Goal: Task Accomplishment & Management: Complete application form

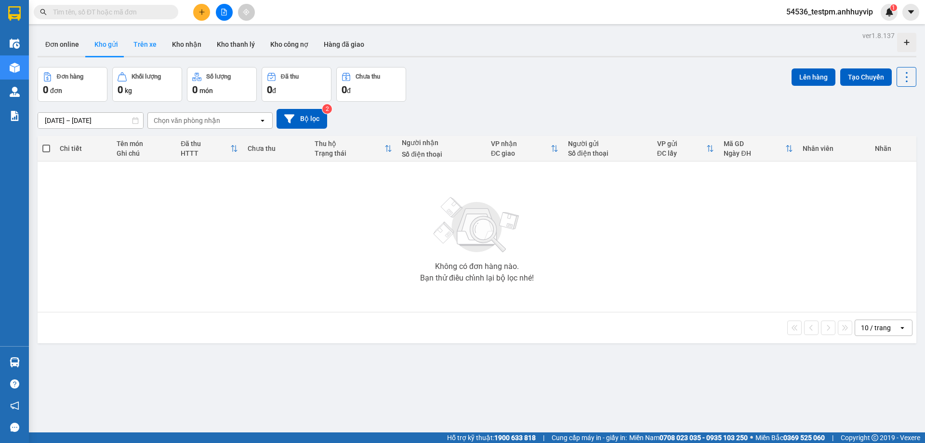
click at [153, 48] on button "Trên xe" at bounding box center [145, 44] width 39 height 23
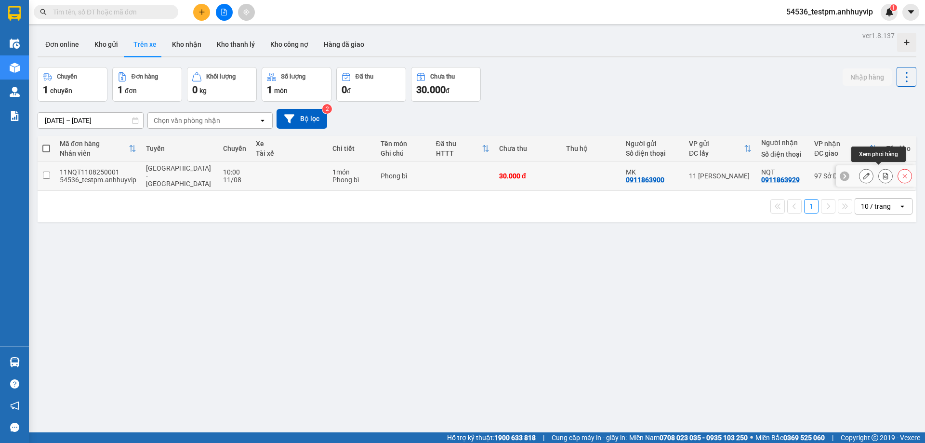
click at [883, 172] on icon at bounding box center [885, 175] width 5 height 7
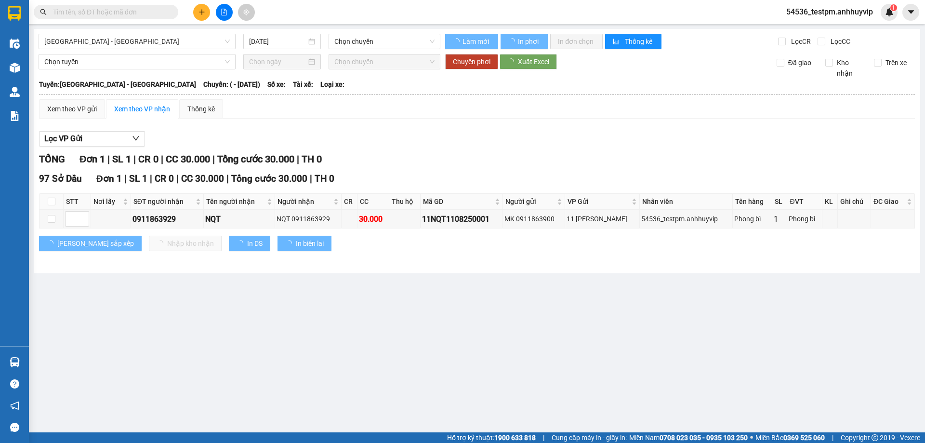
type input "11/08/2025"
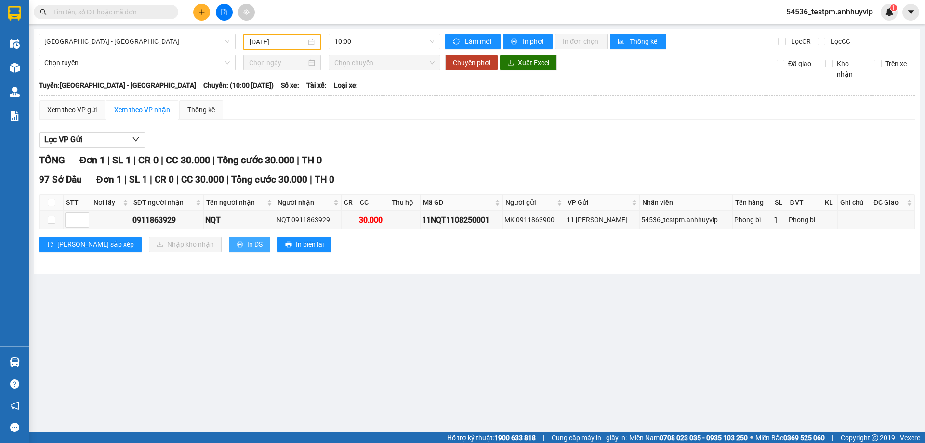
click at [247, 246] on span "In DS" at bounding box center [254, 244] width 15 height 11
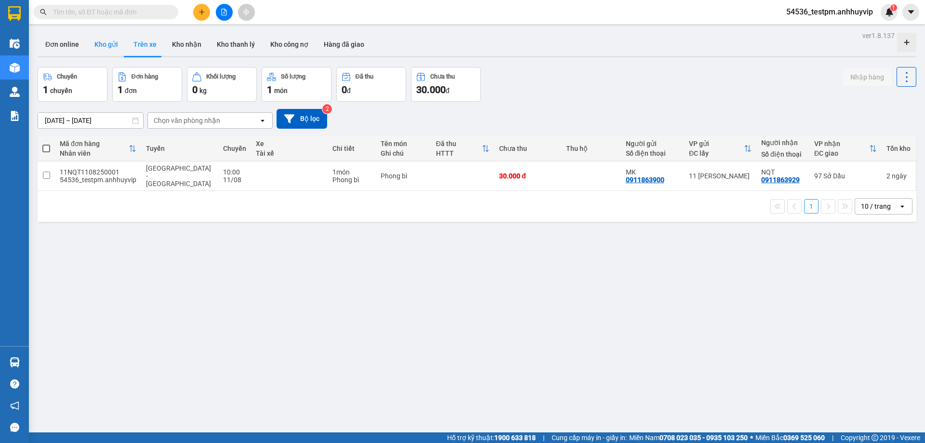
click at [105, 48] on button "Kho gửi" at bounding box center [106, 44] width 39 height 23
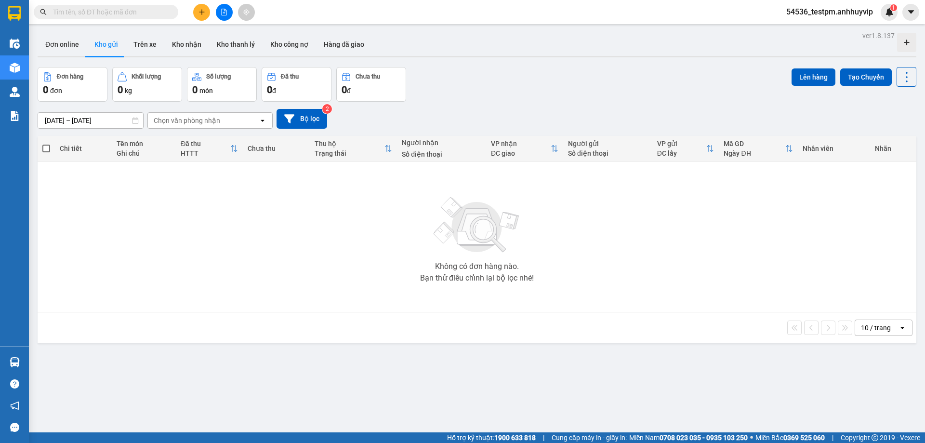
click at [134, 119] on icon at bounding box center [135, 120] width 7 height 7
click at [135, 121] on icon at bounding box center [135, 120] width 7 height 7
click at [908, 14] on icon "caret-down" at bounding box center [910, 12] width 9 height 9
click at [683, 78] on div "Đơn hàng 0 đơn Khối lượng 0 kg Số lượng 0 món Đã thu 0 đ Chưa thu 0 đ Lên hàng …" at bounding box center [477, 84] width 878 height 35
drag, startPoint x: 136, startPoint y: 49, endPoint x: 168, endPoint y: 47, distance: 32.4
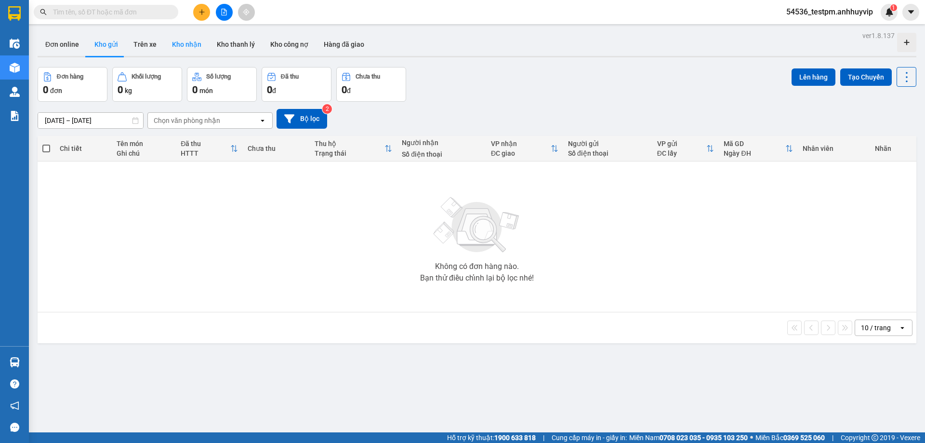
click at [138, 48] on button "Trên xe" at bounding box center [145, 44] width 39 height 23
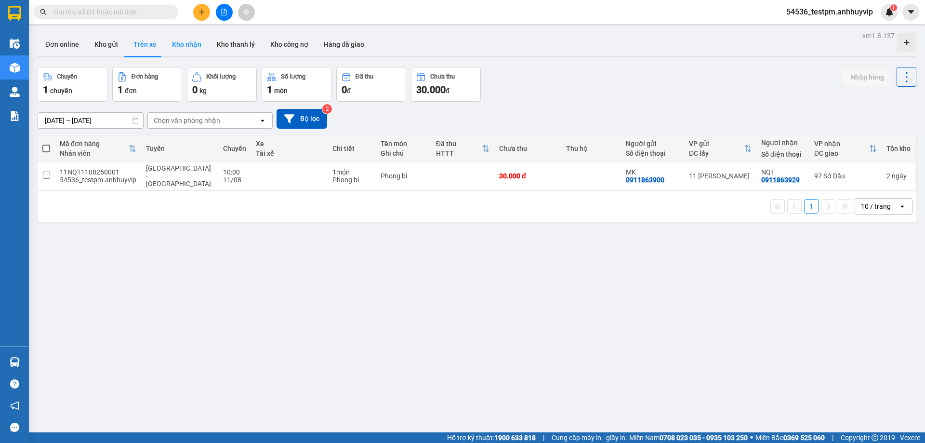
click at [187, 47] on button "Kho nhận" at bounding box center [186, 44] width 45 height 23
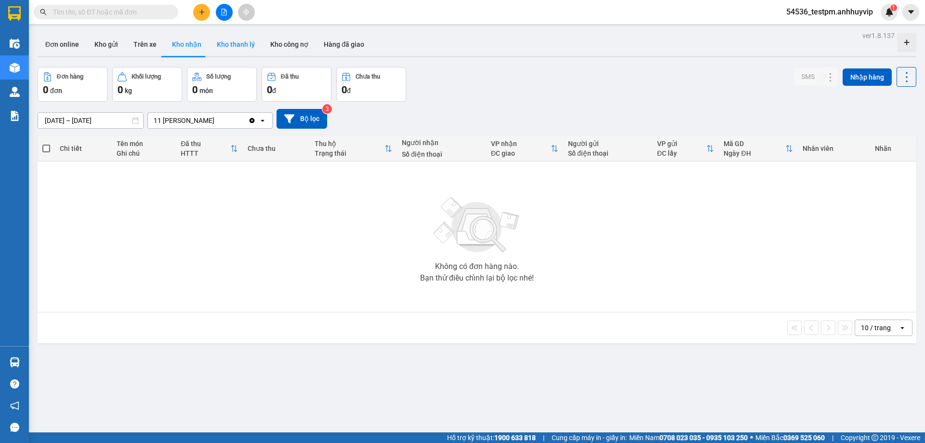
click at [238, 47] on button "Kho thanh lý" at bounding box center [235, 44] width 53 height 23
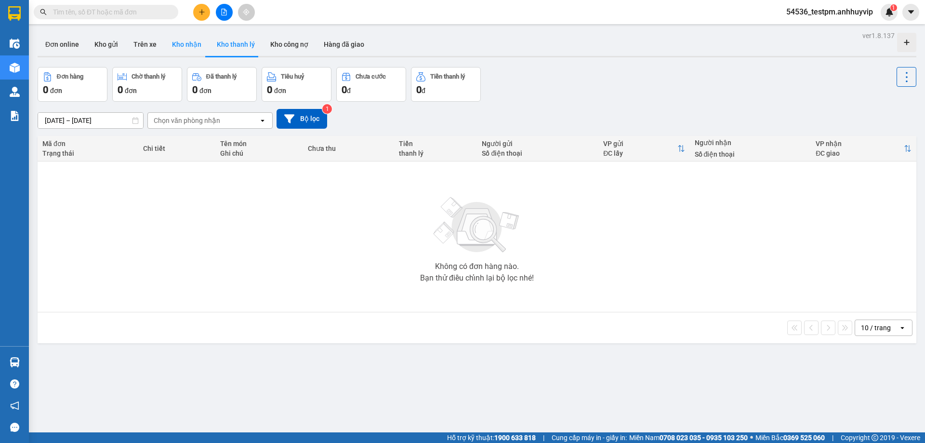
click at [184, 48] on button "Kho nhận" at bounding box center [186, 44] width 45 height 23
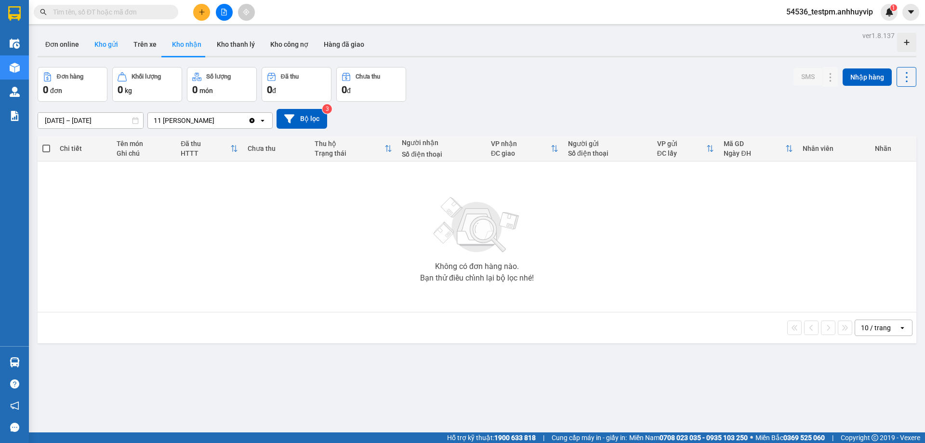
click at [101, 48] on button "Kho gửi" at bounding box center [106, 44] width 39 height 23
click at [57, 49] on button "Đơn online" at bounding box center [62, 44] width 49 height 23
type input "10/08/2025 – 13/08/2025"
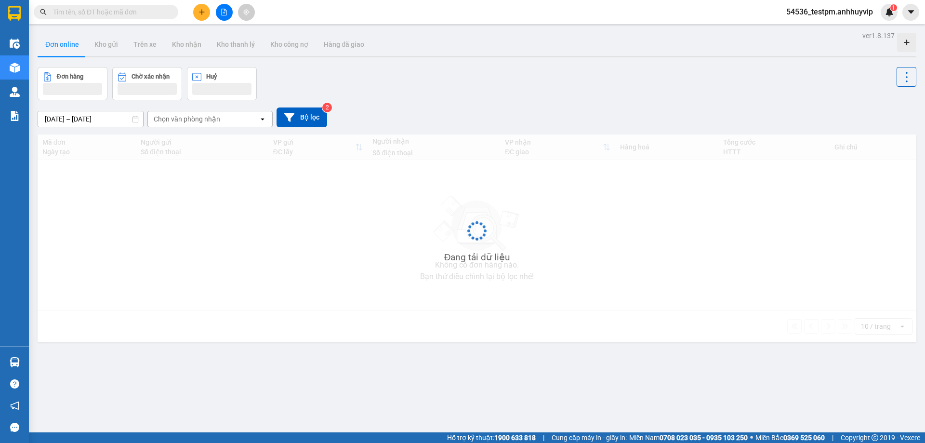
click at [67, 21] on div "Kết quả tìm kiếm ( 0 ) Bộ lọc No Data 54536_testpm.anhhuyvip 1" at bounding box center [462, 12] width 925 height 24
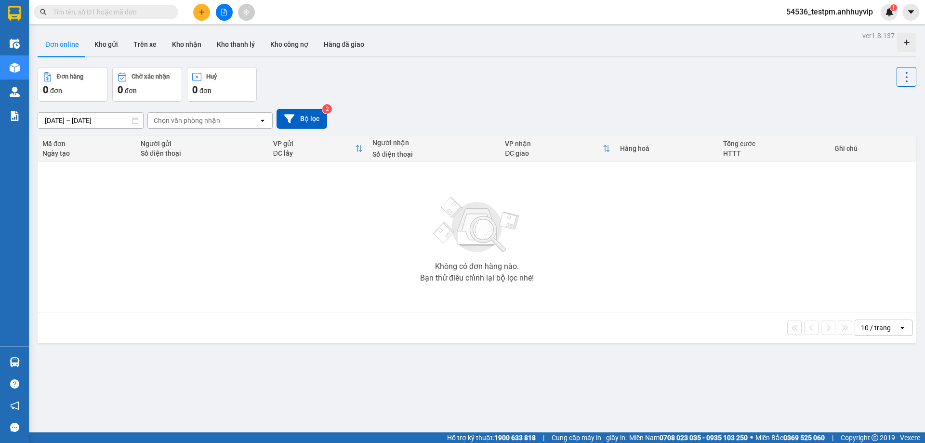
click at [69, 12] on input "text" at bounding box center [110, 12] width 114 height 11
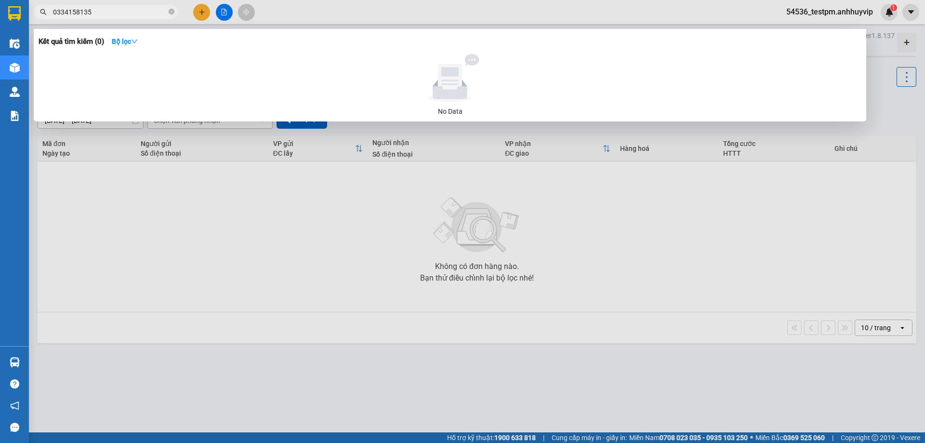
drag, startPoint x: 95, startPoint y: 14, endPoint x: 0, endPoint y: 10, distance: 95.4
click at [0, 10] on section "Kết quả tìm kiếm ( 0 ) Bộ lọc No Data 0334158135 54536_testpm.anhhuyvip 1 Điều …" at bounding box center [462, 221] width 925 height 443
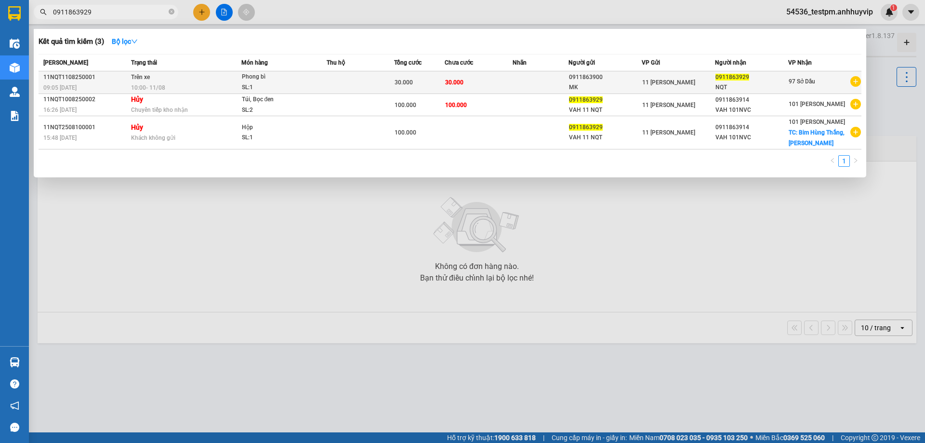
type input "0911863929"
click at [164, 86] on span "10:00 - 11/08" at bounding box center [148, 87] width 34 height 7
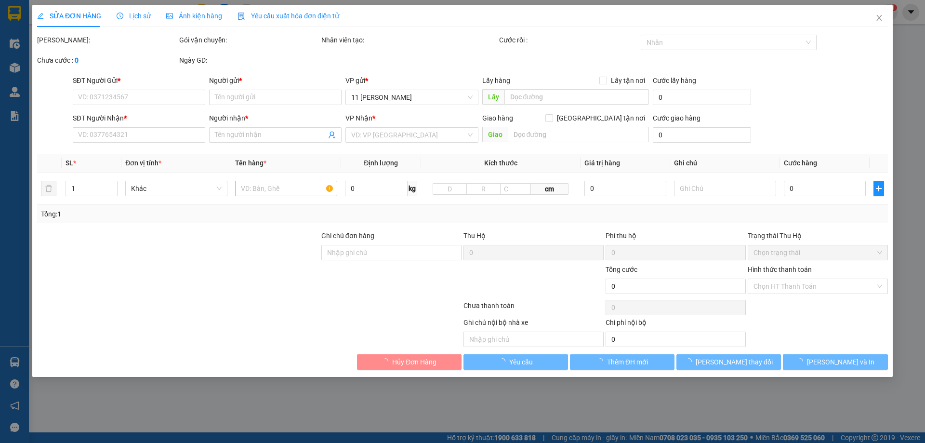
type input "0911863900"
type input "MK"
type input "0911863929"
type input "NQT"
type input "30.000"
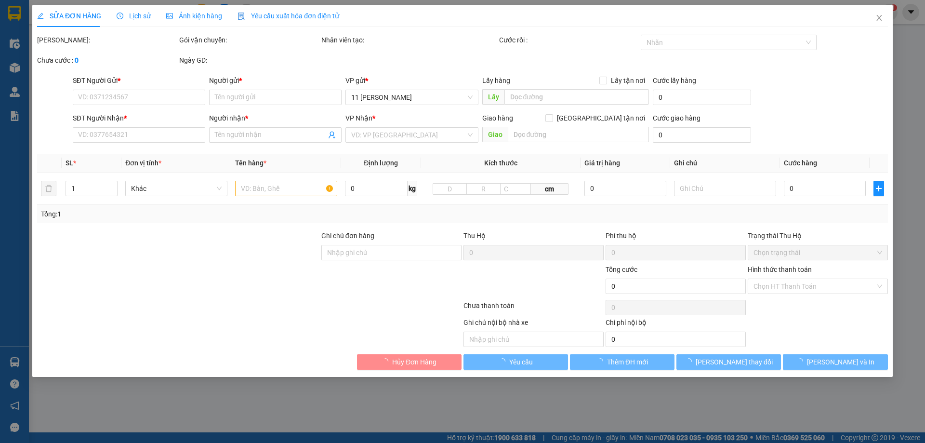
type input "30.000"
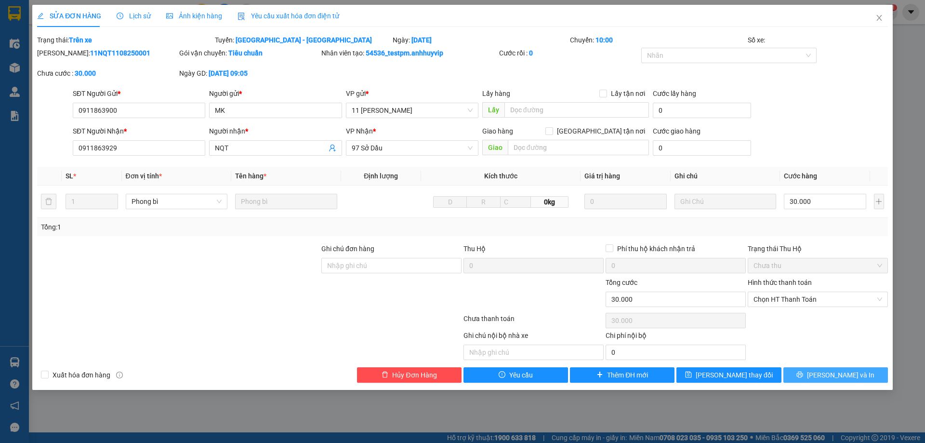
click at [842, 377] on span "Lưu và In" at bounding box center [840, 374] width 67 height 11
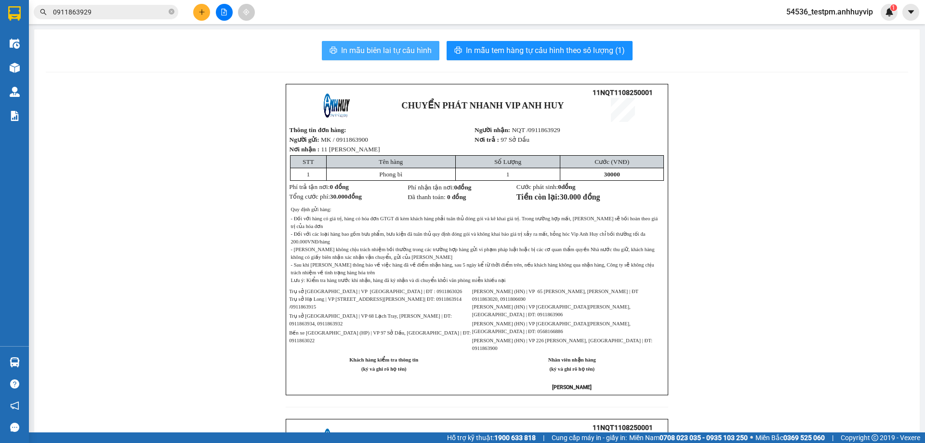
click at [388, 51] on span "In mẫu biên lai tự cấu hình" at bounding box center [386, 50] width 91 height 12
click at [702, 207] on div "CHUYỂN PHÁT NHANH VIP ANH HUY 11NQT1108250001 Thông tin đơn hàng: Người gửi: MK…" at bounding box center [477, 418] width 862 height 669
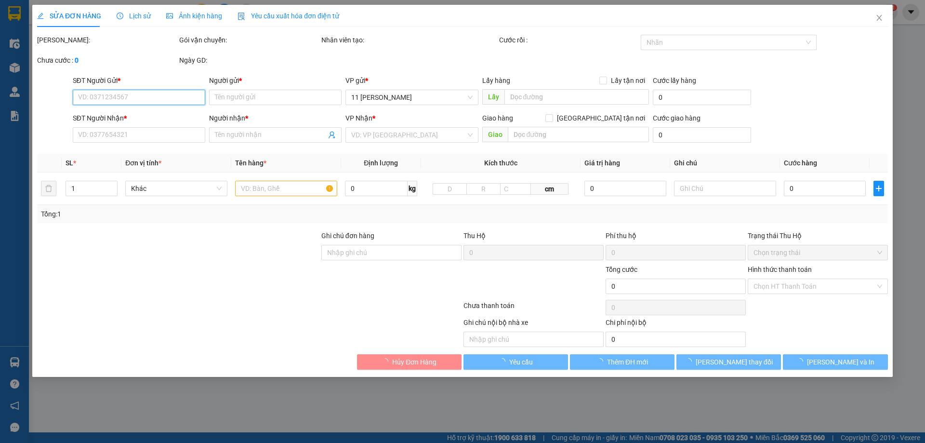
type input "0911863900"
type input "MK"
type input "0911863929"
type input "NQT"
type input "30.000"
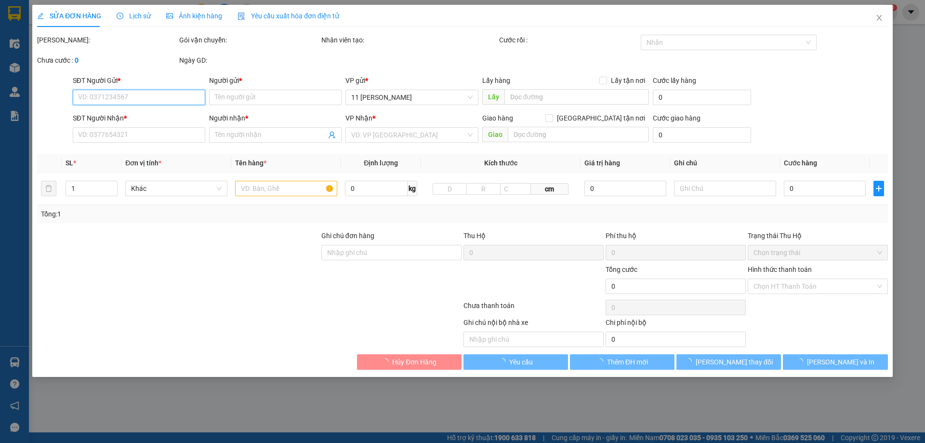
type input "30.000"
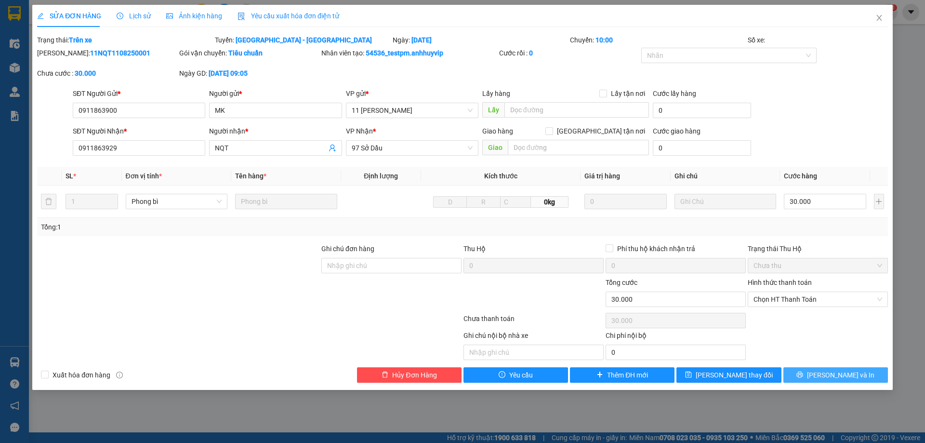
click at [835, 374] on span "Lưu và In" at bounding box center [840, 374] width 67 height 11
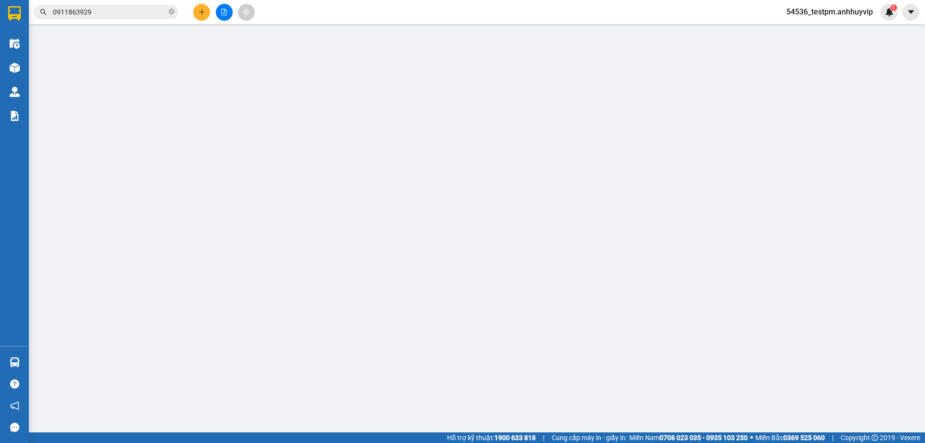
type input "0911863900"
type input "MK"
type input "0911863929"
type input "NQT"
type input "30.000"
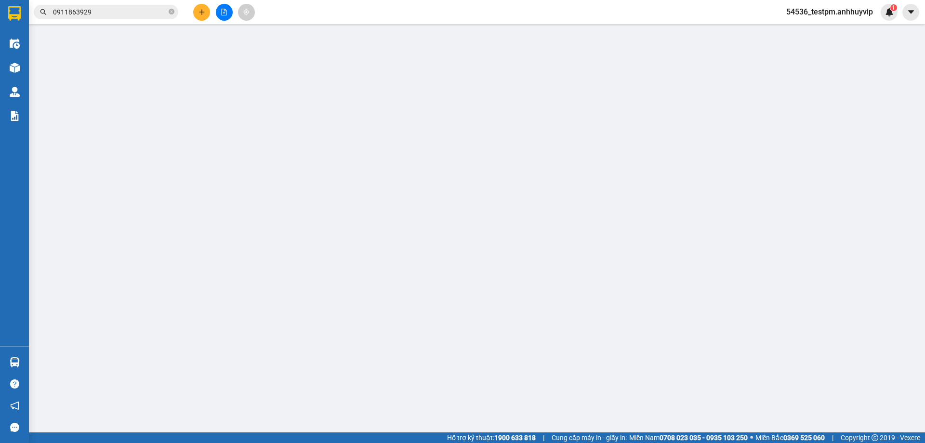
type input "30.000"
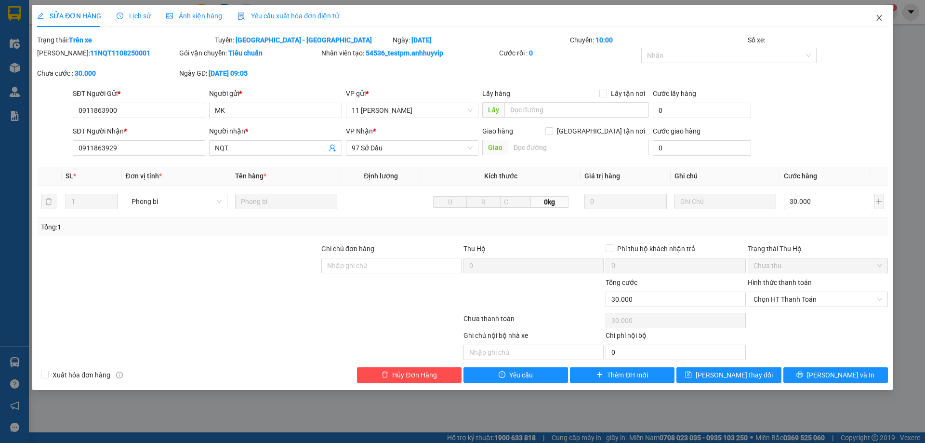
click at [875, 15] on icon "close" at bounding box center [879, 18] width 8 height 8
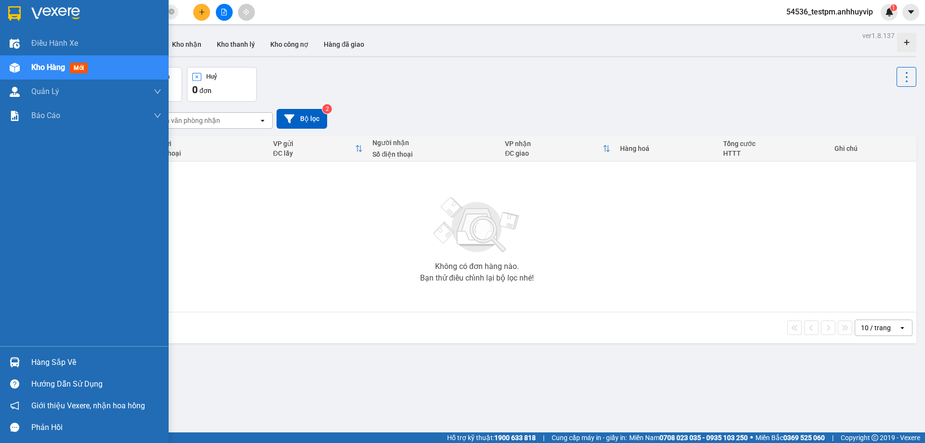
click at [47, 65] on span "Kho hàng" at bounding box center [48, 67] width 34 height 9
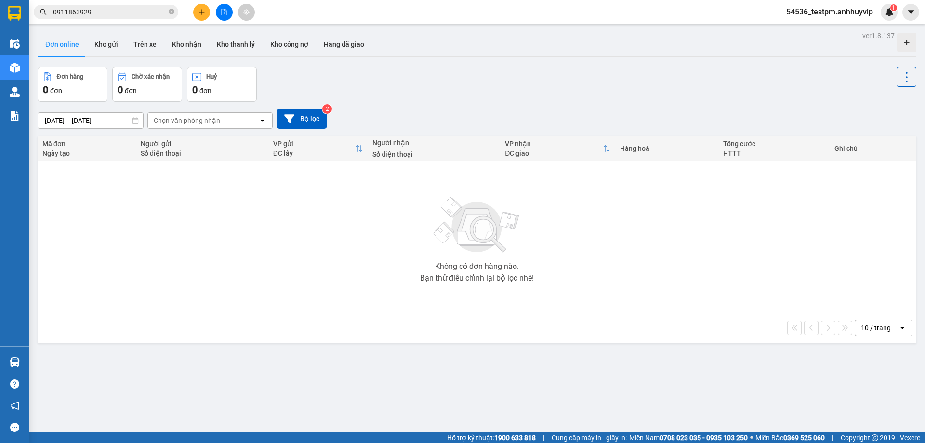
click at [207, 11] on button at bounding box center [201, 12] width 17 height 17
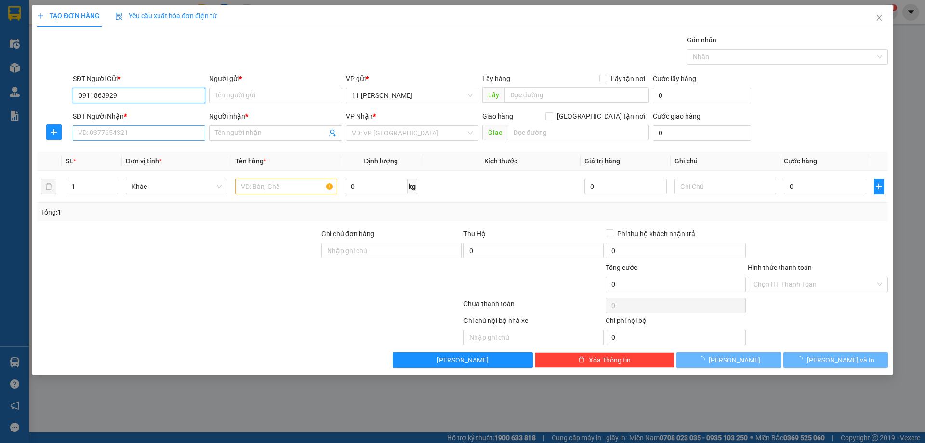
type input "0911863929"
click at [178, 131] on input "SĐT Người Nhận *" at bounding box center [139, 132] width 132 height 15
type input "9"
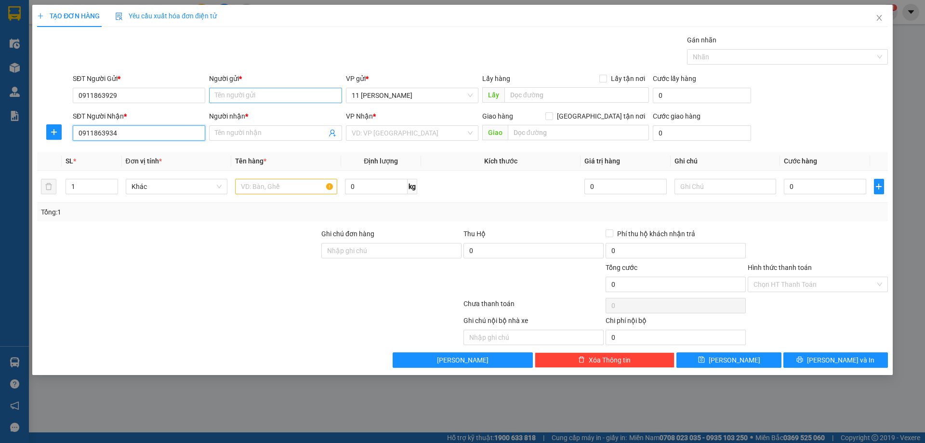
type input "0911863934"
click at [248, 92] on input "Người gửi *" at bounding box center [275, 95] width 132 height 15
click at [273, 94] on input "Người gửi *" at bounding box center [275, 95] width 132 height 15
click at [233, 95] on input "Người gửi *" at bounding box center [275, 95] width 132 height 15
drag, startPoint x: 239, startPoint y: 95, endPoint x: 145, endPoint y: 91, distance: 94.0
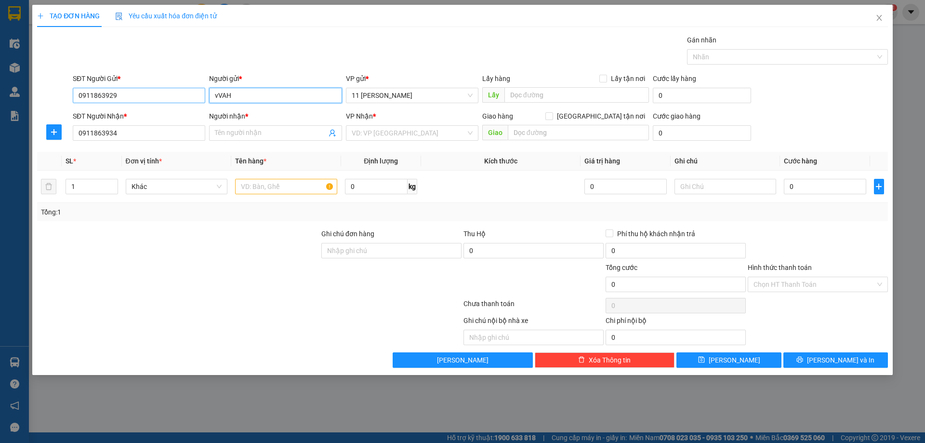
click at [145, 91] on div "SĐT Người Gửi * 0911863929 Người gửi * vVAH vVAH VP gửi * 11 Nguyễn Quốc Trị Lấ…" at bounding box center [480, 90] width 819 height 34
type input "VAH"
click at [267, 113] on div "VAH 101NVC - 0911863914" at bounding box center [275, 114] width 121 height 11
type input "0911863914"
type input "VAH 101NVC"
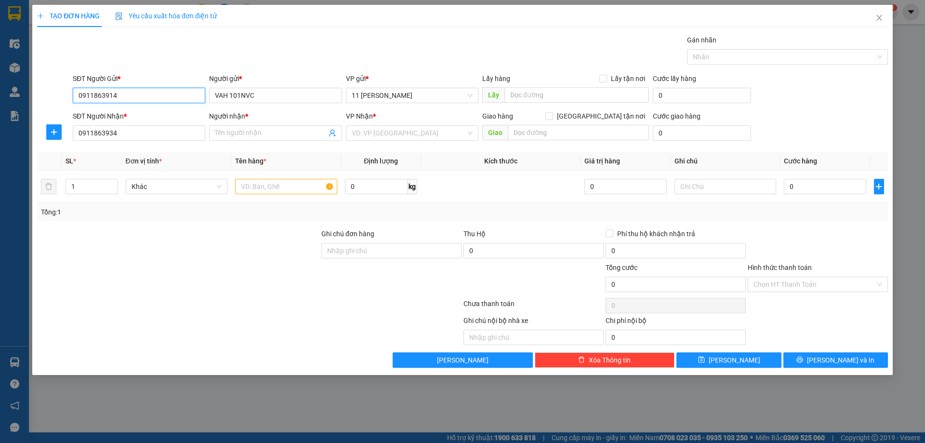
drag, startPoint x: 146, startPoint y: 94, endPoint x: 107, endPoint y: 94, distance: 39.0
click at [107, 94] on input "0911863914" at bounding box center [139, 95] width 132 height 15
type input "0911863929"
click at [259, 92] on input "VAH 101NVC" at bounding box center [275, 95] width 132 height 15
click at [296, 157] on th "Tên hàng *" at bounding box center [286, 161] width 110 height 19
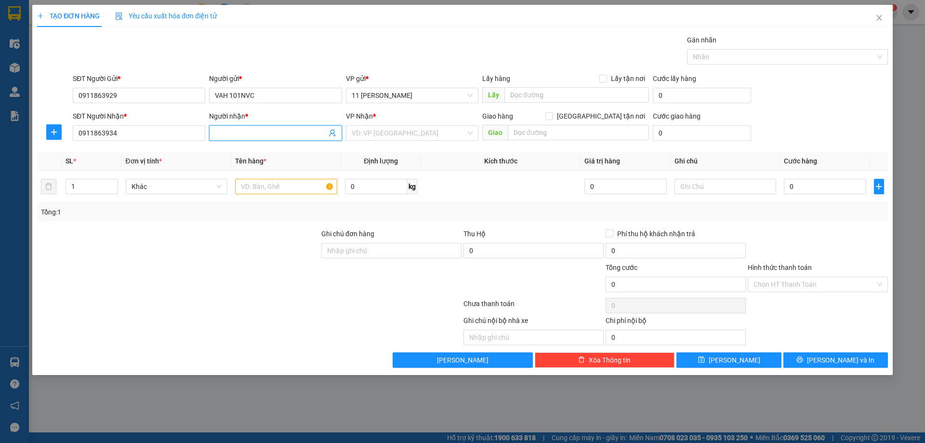
click at [260, 135] on input "Người nhận *" at bounding box center [270, 133] width 111 height 11
type input "VAH 68LT"
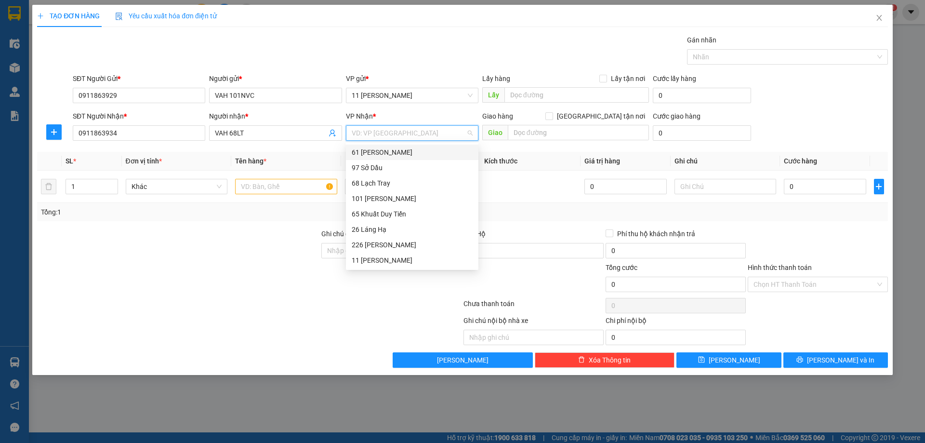
click at [448, 128] on input "search" at bounding box center [409, 133] width 114 height 14
click at [384, 181] on div "68 Lạch Tray" at bounding box center [412, 183] width 121 height 11
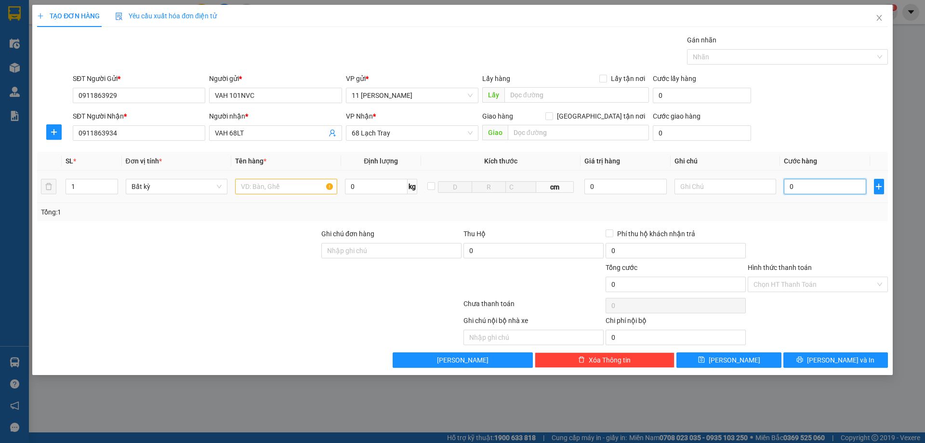
click at [802, 185] on input "0" at bounding box center [824, 186] width 82 height 15
type input "5"
type input "50"
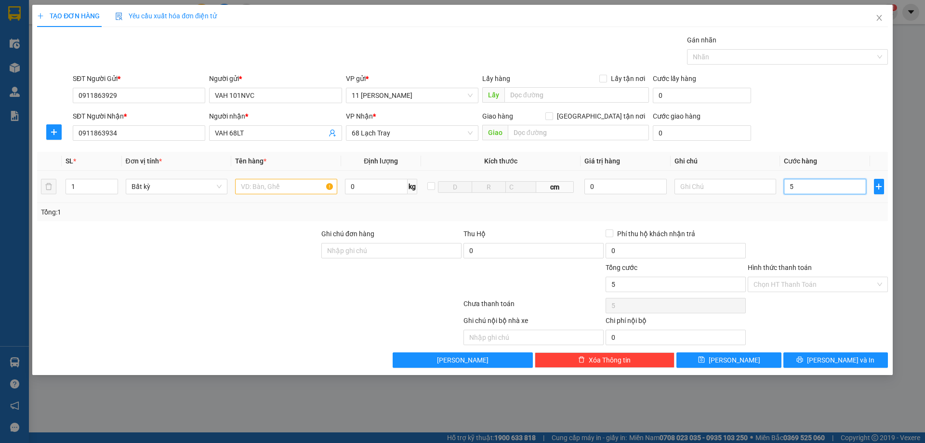
type input "50"
type input "500"
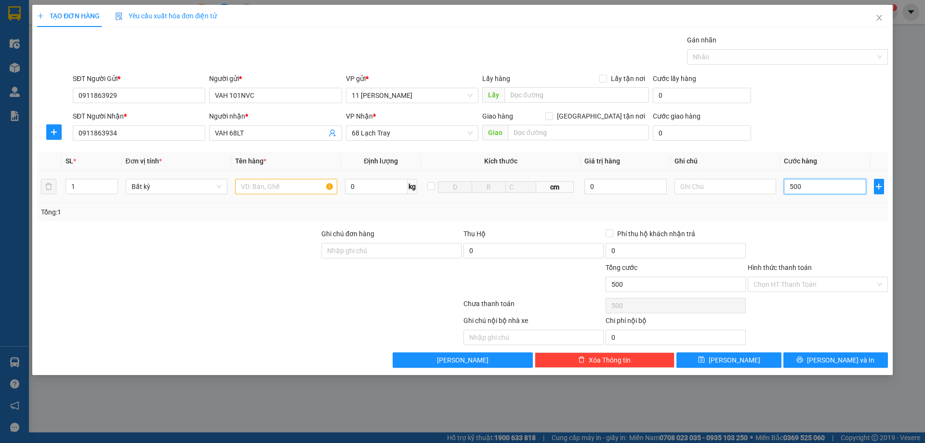
type input "5.000"
type input "50.000"
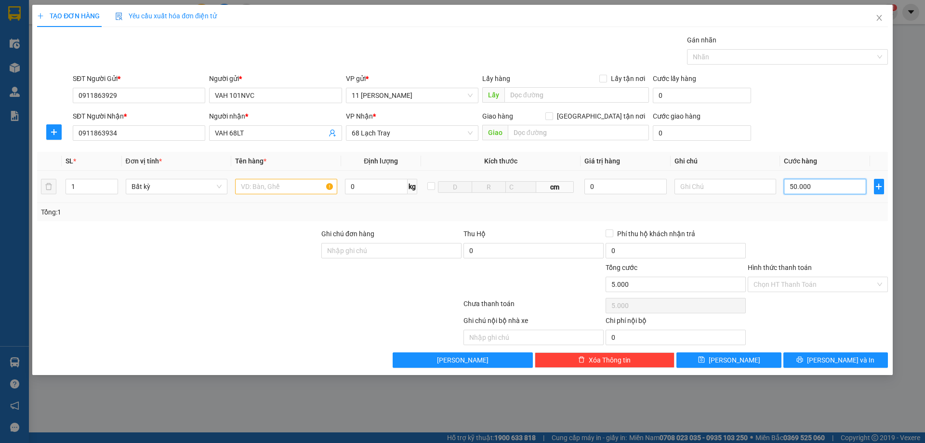
type input "50.000"
click at [838, 358] on span "Lưu và In" at bounding box center [840, 359] width 67 height 11
click at [291, 188] on input "text" at bounding box center [286, 186] width 102 height 15
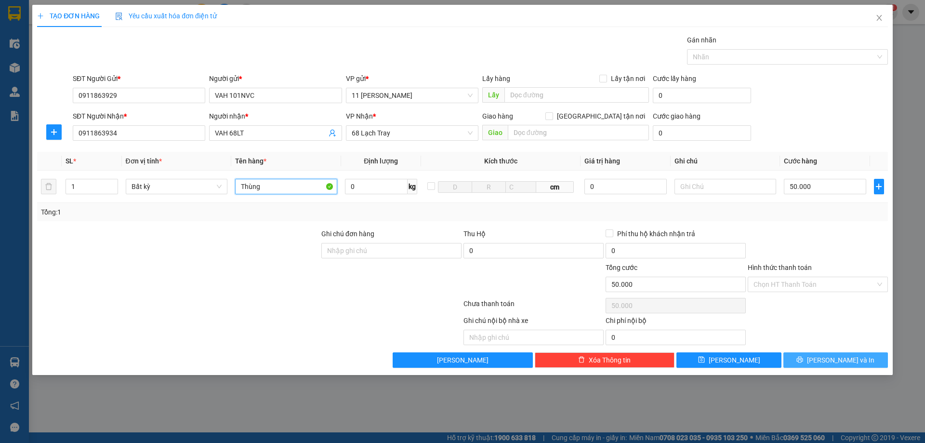
type input "Thùng"
click at [815, 357] on button "Lưu và In" at bounding box center [835, 359] width 104 height 15
click at [803, 359] on icon "printer" at bounding box center [799, 359] width 7 height 7
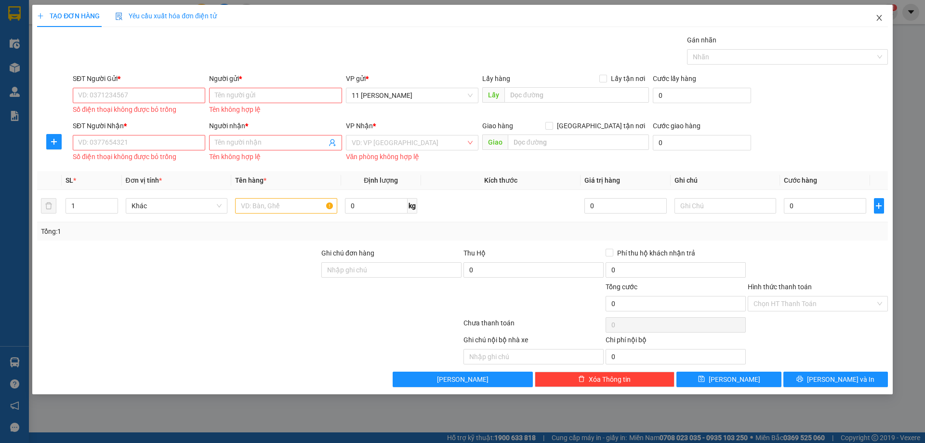
click at [880, 17] on icon "close" at bounding box center [879, 18] width 8 height 8
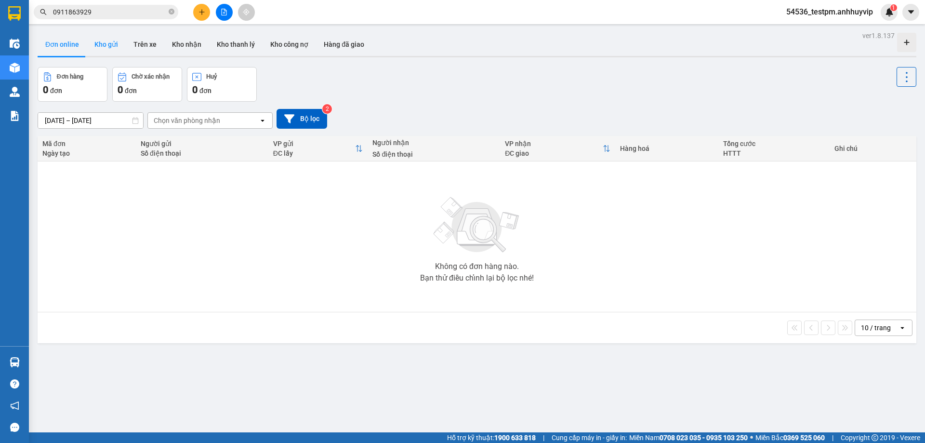
click at [117, 44] on button "Kho gửi" at bounding box center [106, 44] width 39 height 23
type input "[DATE] – [DATE]"
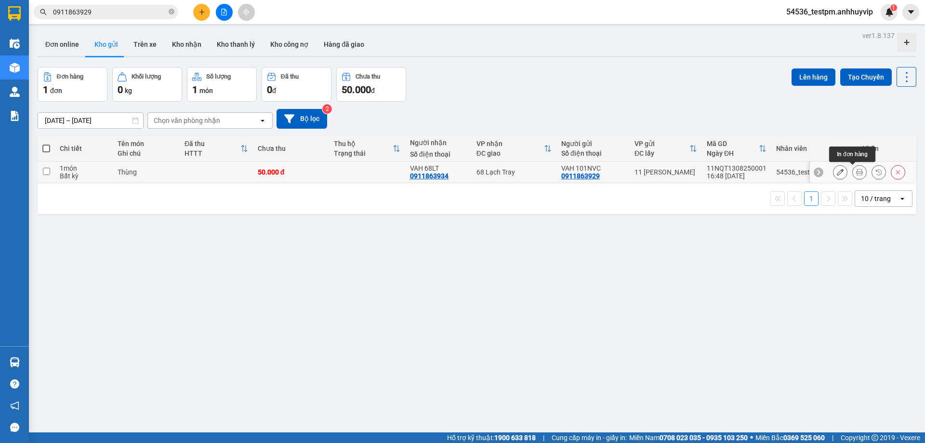
click at [856, 171] on icon at bounding box center [859, 172] width 7 height 7
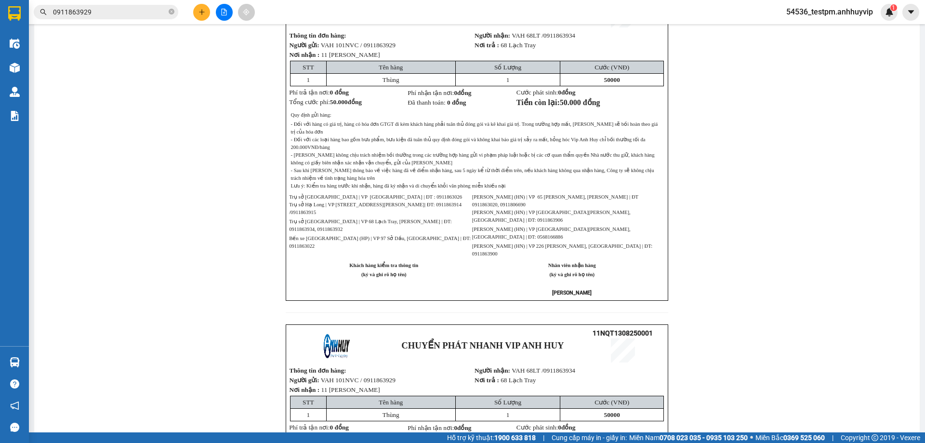
scroll to position [46, 0]
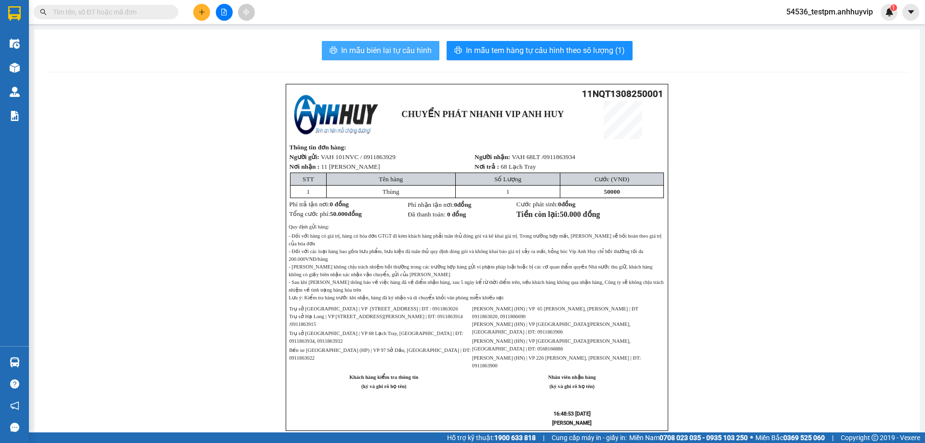
click at [392, 49] on span "In mẫu biên lai tự cấu hình" at bounding box center [386, 50] width 91 height 12
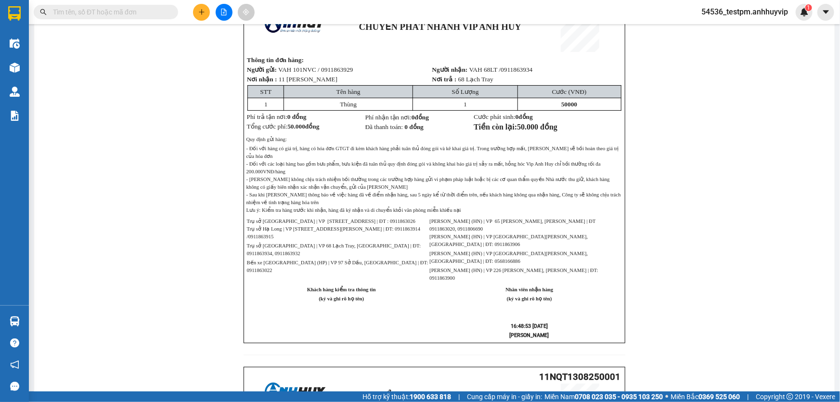
scroll to position [43, 0]
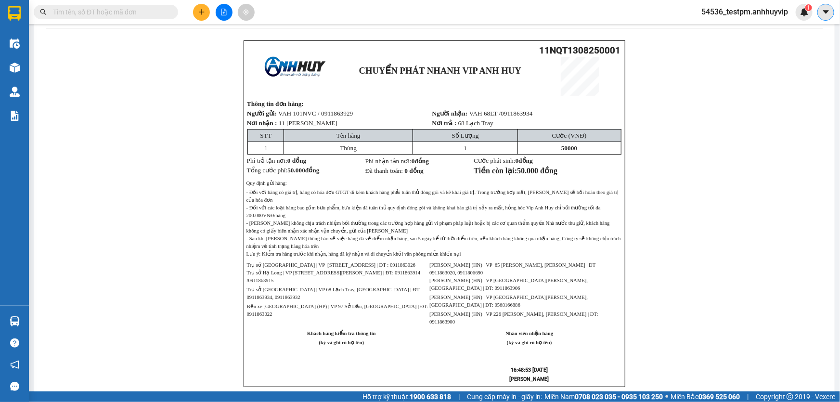
click at [825, 10] on icon "caret-down" at bounding box center [826, 11] width 6 height 3
click at [786, 44] on div "Cấu hình nhà xe" at bounding box center [792, 35] width 72 height 18
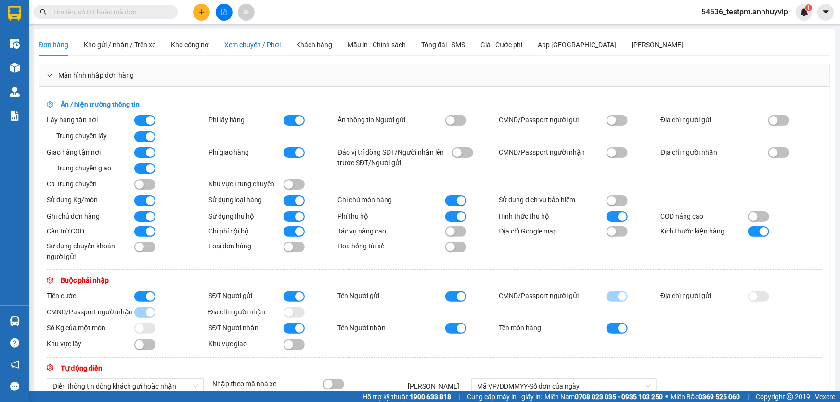
click at [266, 48] on span "Xem chuyến / Phơi" at bounding box center [252, 45] width 56 height 8
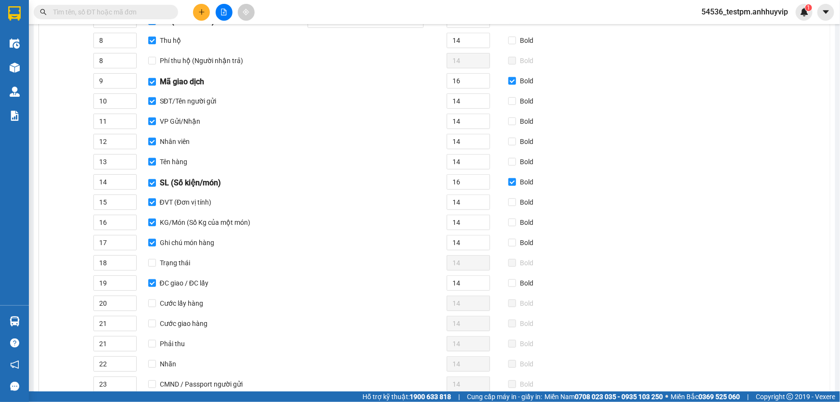
scroll to position [525, 0]
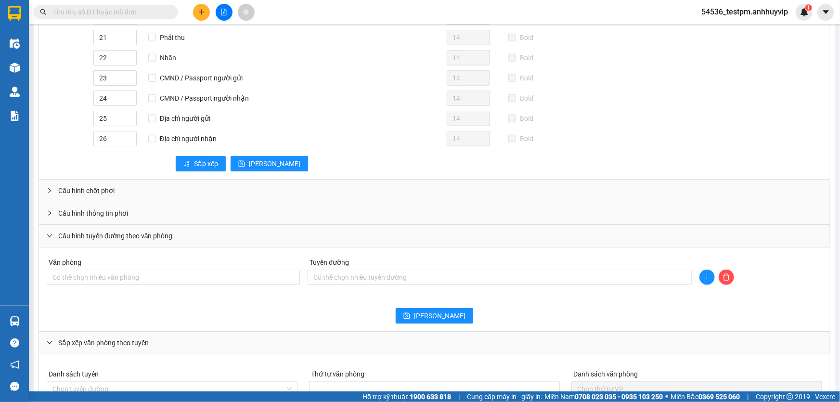
click at [50, 188] on icon "right" at bounding box center [49, 190] width 3 height 5
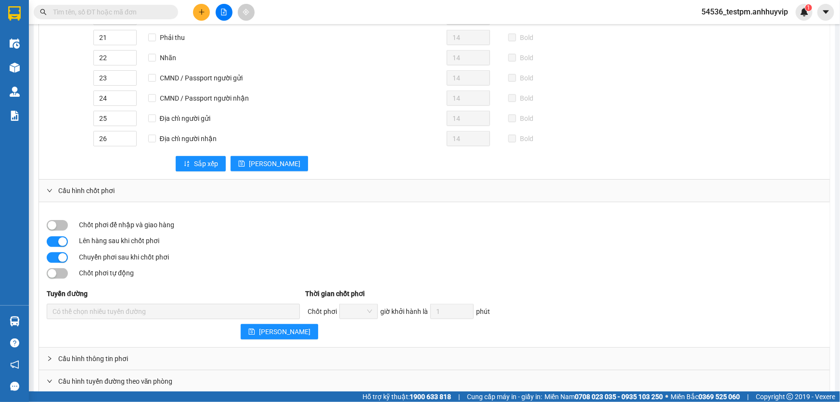
scroll to position [656, 0]
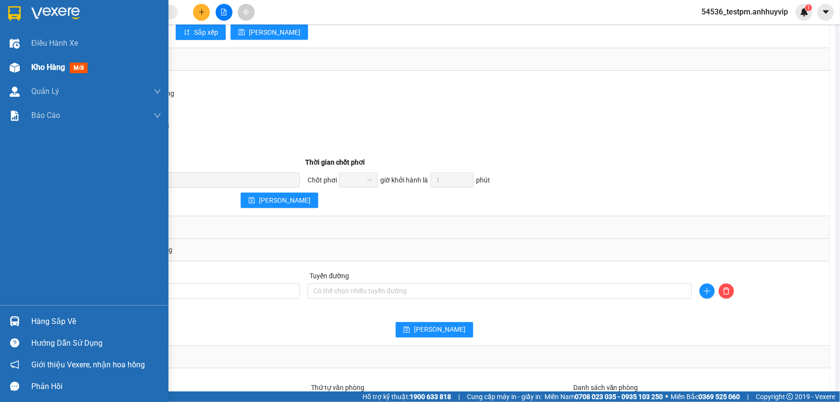
click at [41, 65] on span "Kho hàng" at bounding box center [48, 67] width 34 height 9
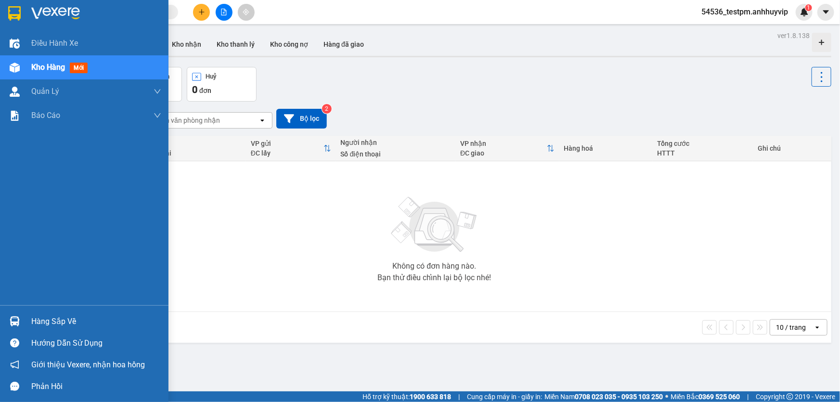
click at [52, 67] on span "Kho hàng" at bounding box center [48, 67] width 34 height 9
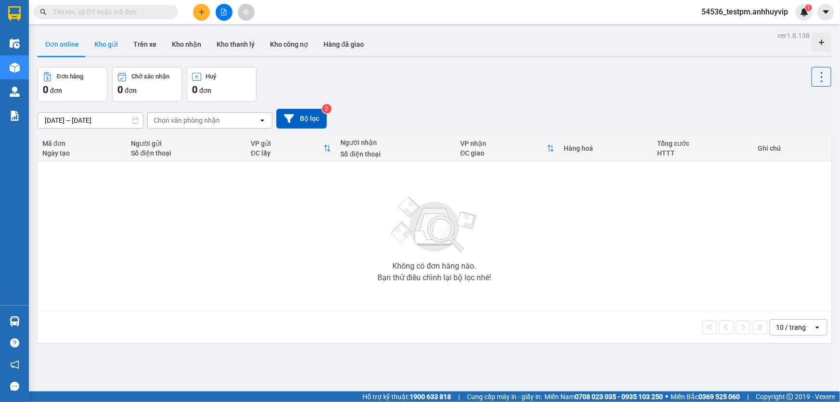
click at [98, 41] on button "Kho gửi" at bounding box center [106, 44] width 39 height 23
type input "[DATE] – [DATE]"
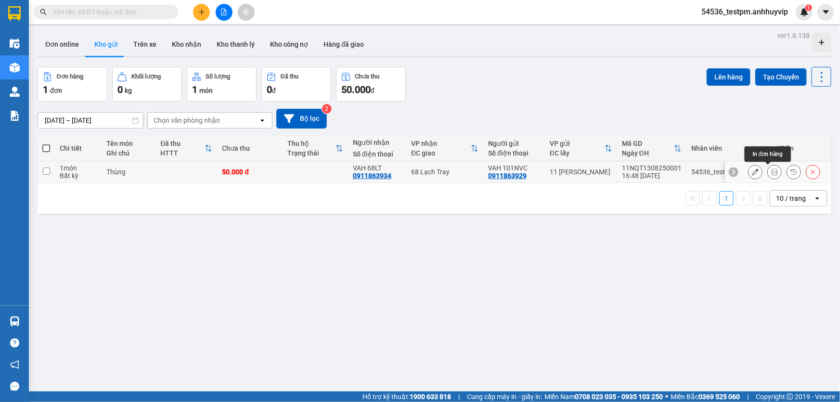
click at [771, 171] on icon at bounding box center [774, 172] width 7 height 7
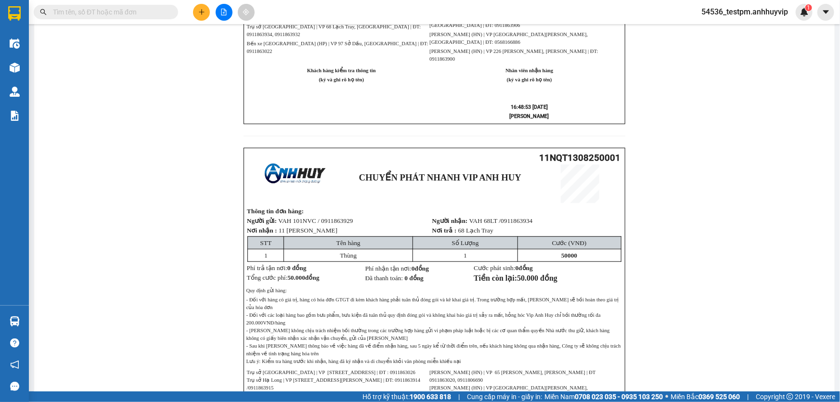
scroll to position [455, 0]
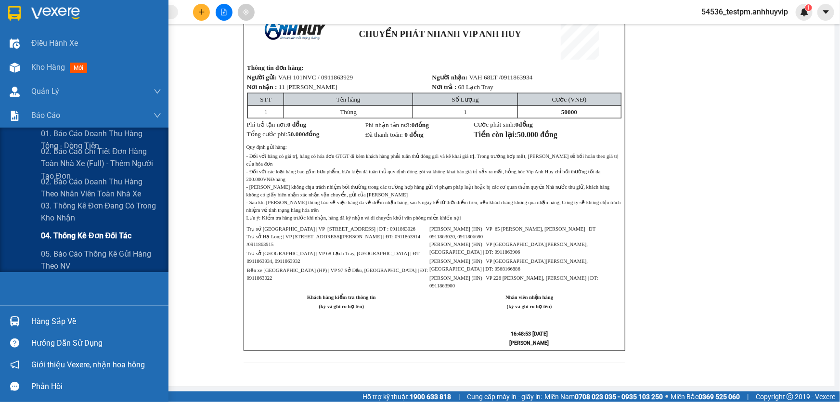
click at [73, 236] on span "04. Thống kê đơn đối tác" at bounding box center [86, 236] width 91 height 12
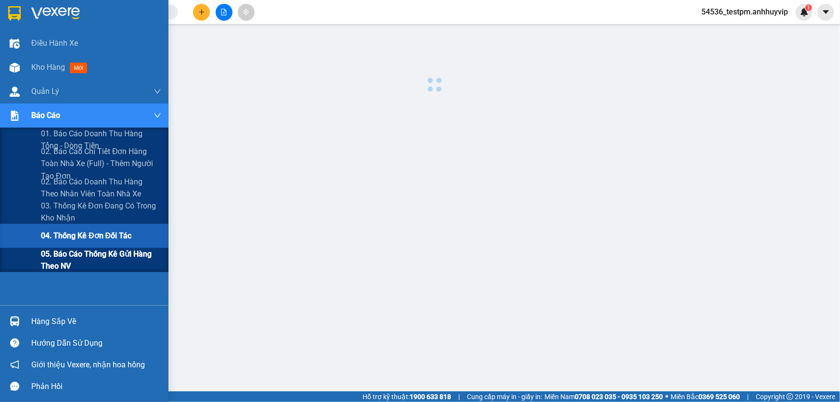
click at [77, 255] on span "05. Báo cáo thống kê gửi hàng theo NV" at bounding box center [101, 260] width 120 height 24
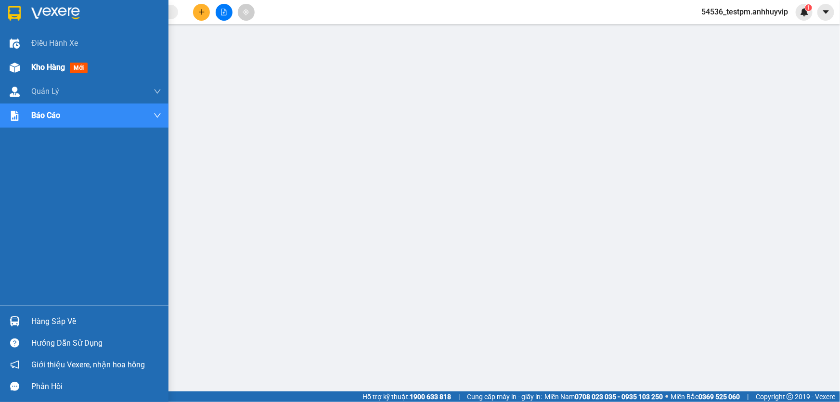
click at [47, 65] on span "Kho hàng" at bounding box center [48, 67] width 34 height 9
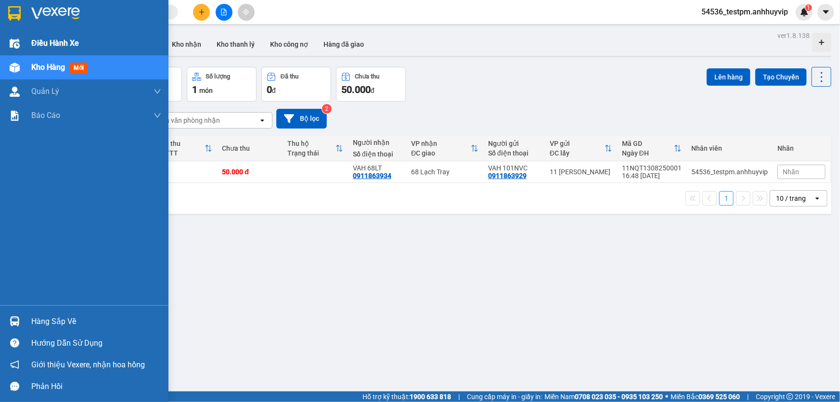
click at [52, 39] on span "Điều hành xe" at bounding box center [55, 43] width 48 height 12
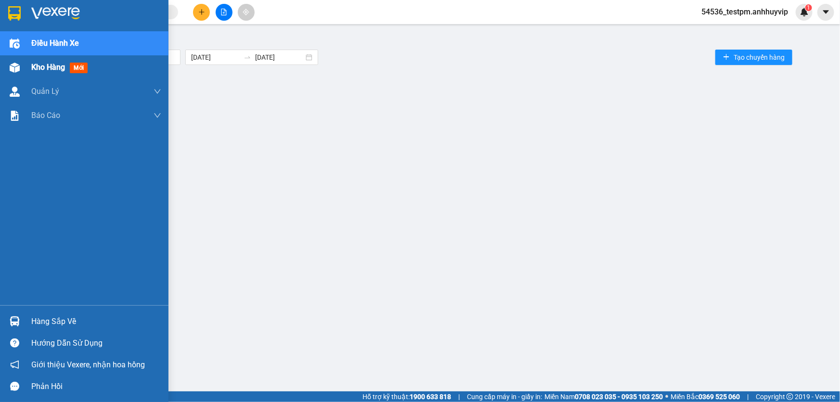
click at [63, 69] on span "Kho hàng" at bounding box center [48, 67] width 34 height 9
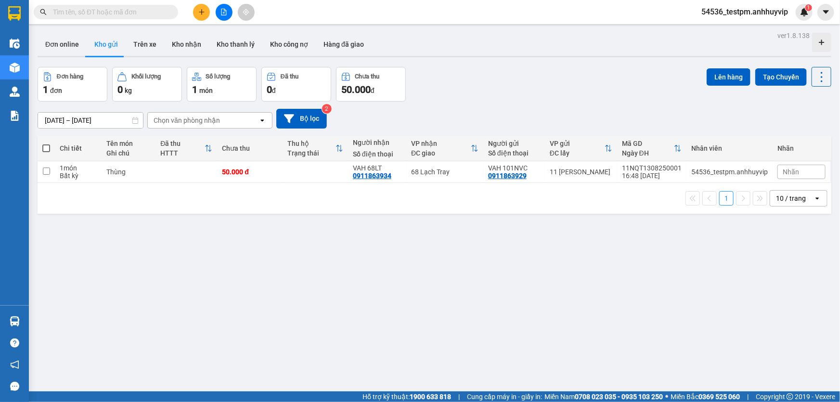
click at [48, 71] on button "Đơn hàng 1 đơn" at bounding box center [73, 84] width 70 height 35
click at [772, 171] on button at bounding box center [774, 172] width 13 height 17
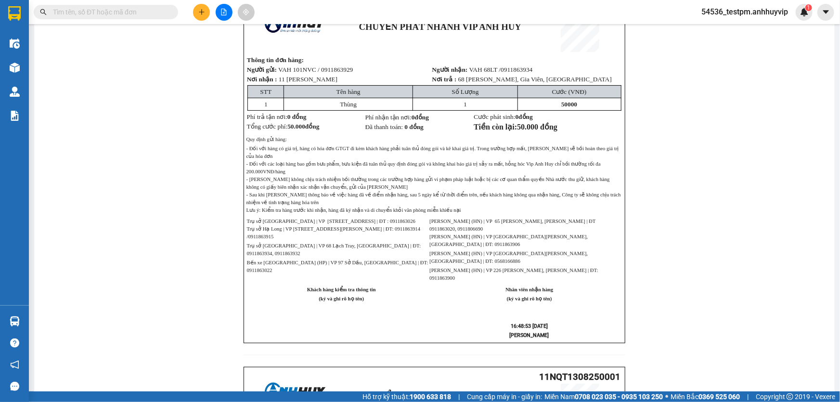
scroll to position [43, 0]
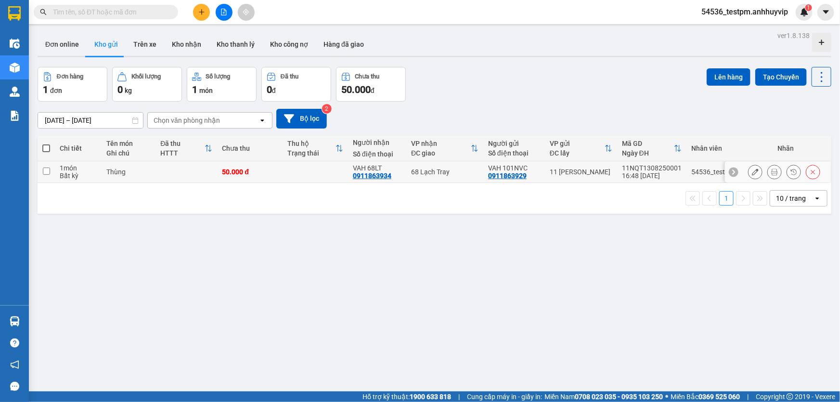
click at [772, 171] on button at bounding box center [774, 172] width 13 height 17
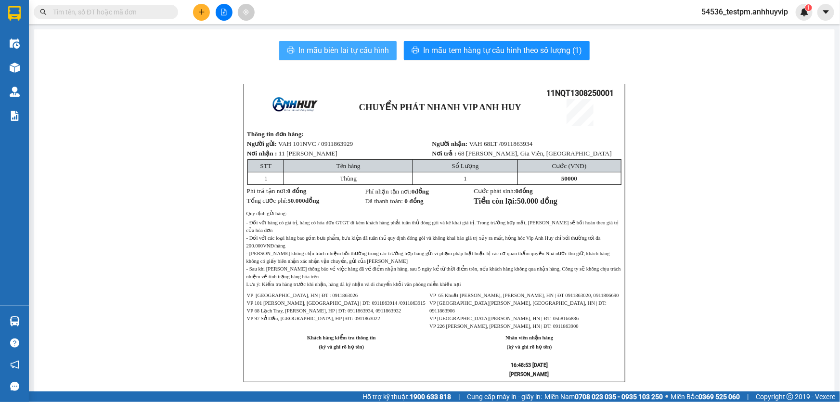
click at [332, 48] on span "In mẫu biên lai tự cấu hình" at bounding box center [344, 50] width 91 height 12
drag, startPoint x: 159, startPoint y: 140, endPoint x: 50, endPoint y: 28, distance: 156.3
click at [158, 140] on div "CHUYỂN PHÁT NHANH VIP ANH HUY 11NQT1308250001 Thông tin đơn hàng: Người gửi: VA…" at bounding box center [435, 406] width 778 height 644
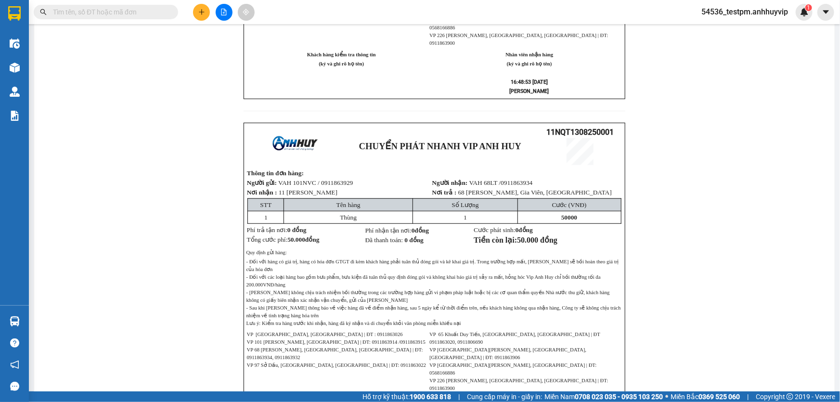
scroll to position [262, 0]
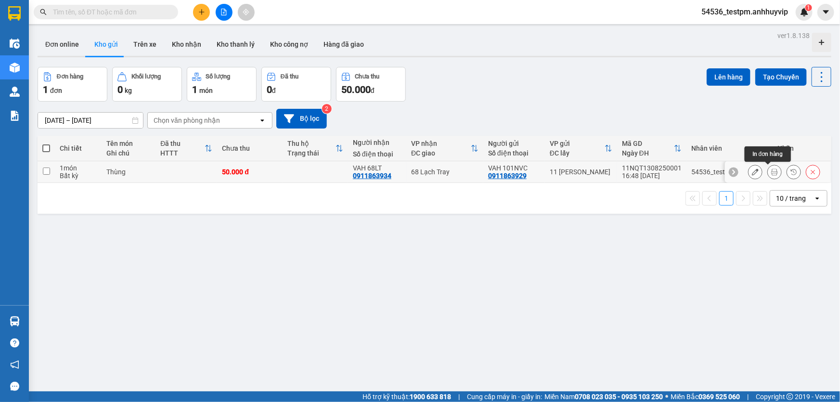
click at [771, 169] on icon at bounding box center [774, 172] width 7 height 7
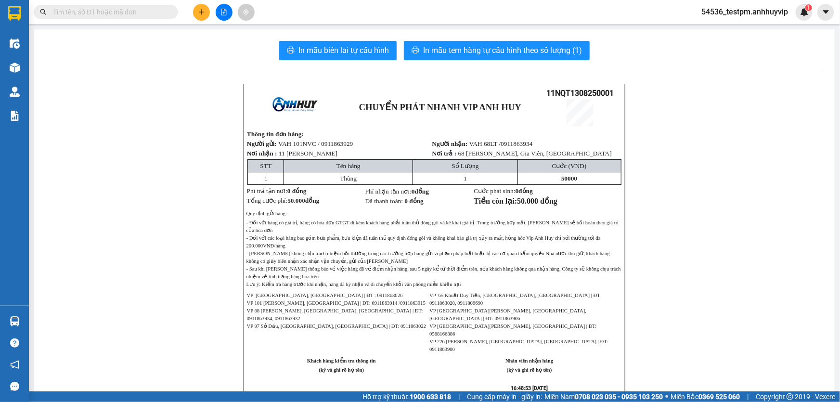
scroll to position [43, 0]
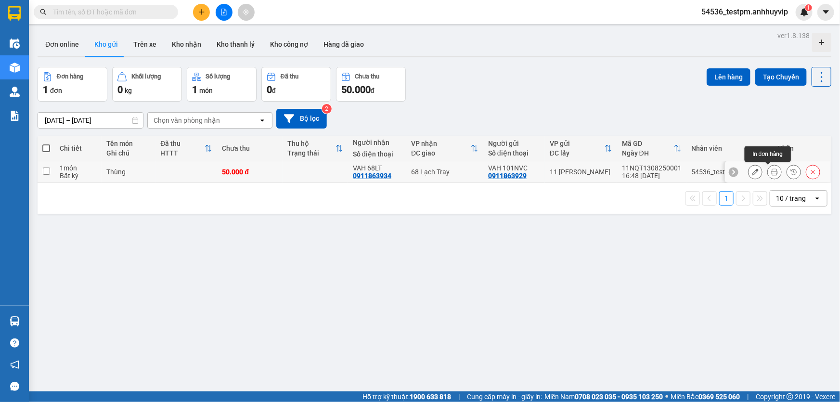
click at [771, 172] on icon at bounding box center [774, 172] width 7 height 7
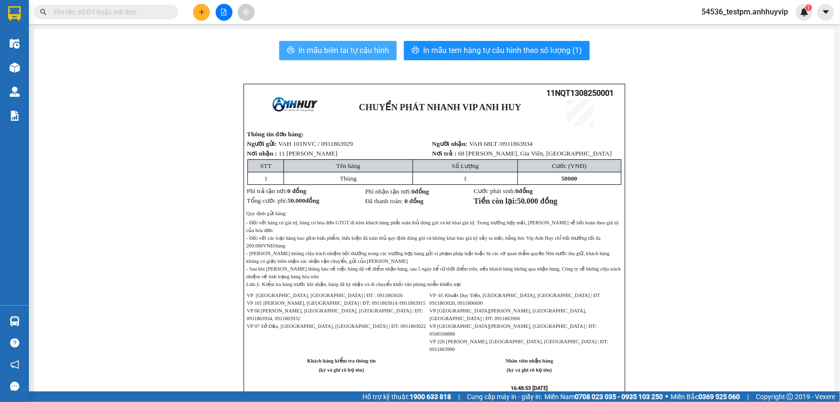
click at [346, 52] on span "In mẫu biên lai tự cấu hình" at bounding box center [344, 50] width 91 height 12
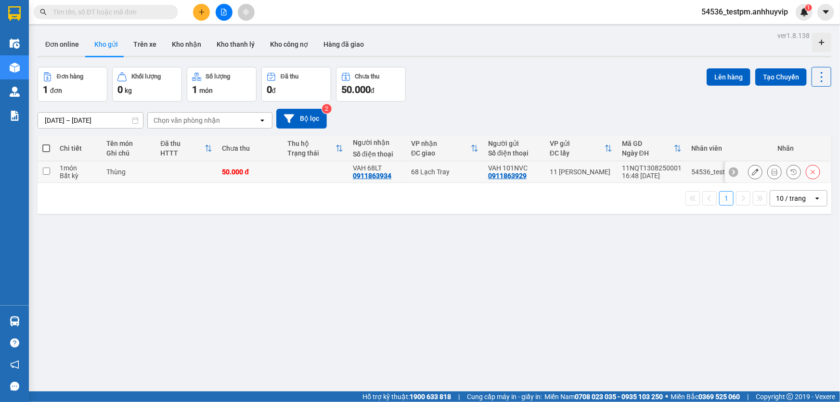
click at [771, 172] on icon at bounding box center [774, 172] width 7 height 7
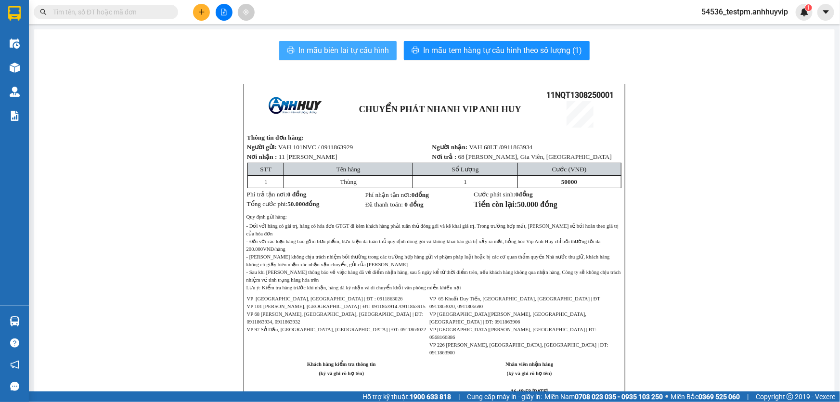
click at [331, 53] on span "In mẫu biên lai tự cấu hình" at bounding box center [344, 50] width 91 height 12
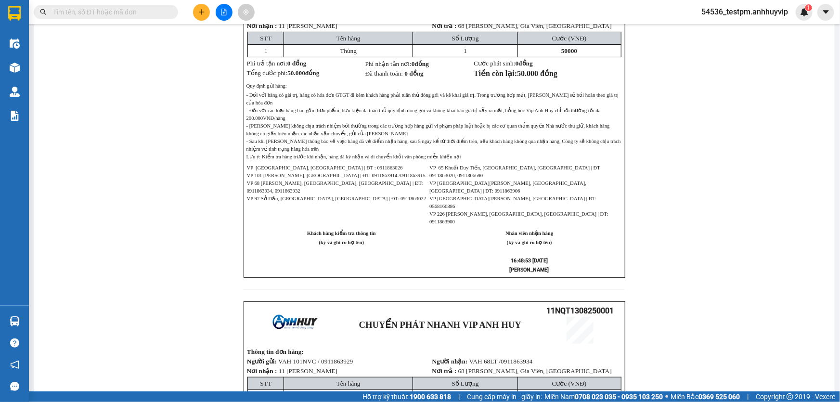
scroll to position [43, 0]
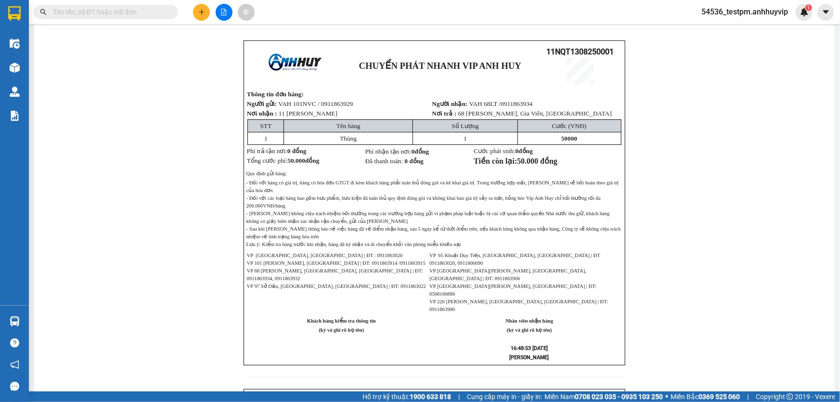
click at [620, 209] on div "CHUYỂN PHÁT NHANH VIP ANH HUY 11NQT1308250001 Thông tin đơn hàng: Người gửi: VA…" at bounding box center [435, 202] width 382 height 325
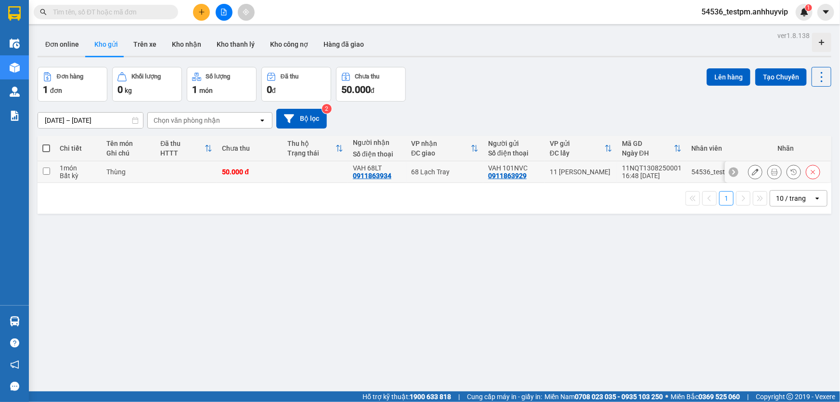
click at [768, 172] on button at bounding box center [774, 172] width 13 height 17
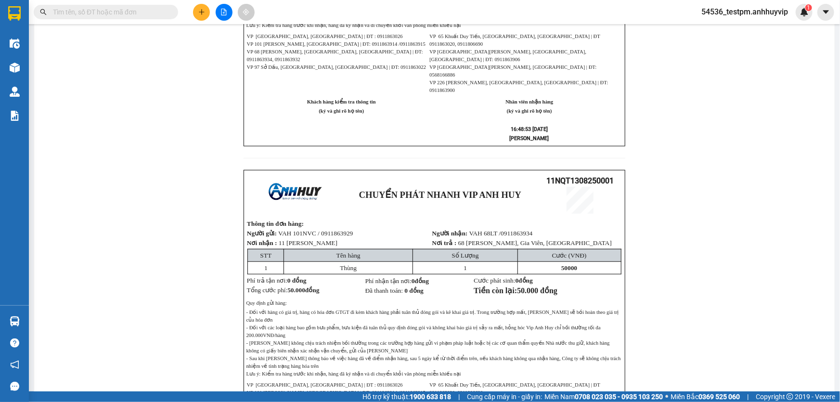
scroll to position [87, 0]
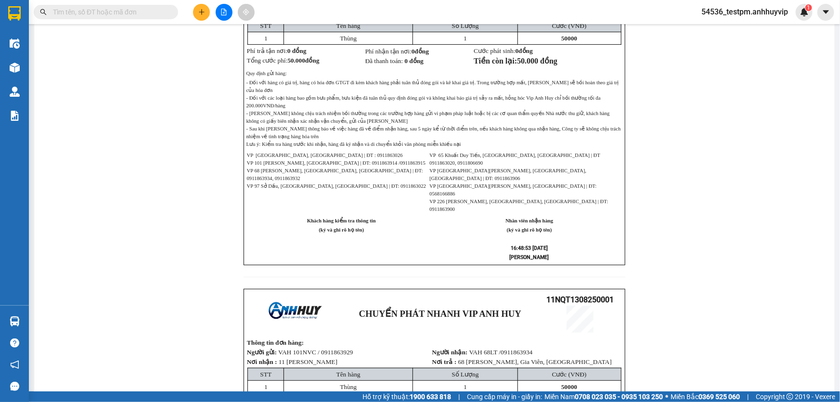
scroll to position [56, 0]
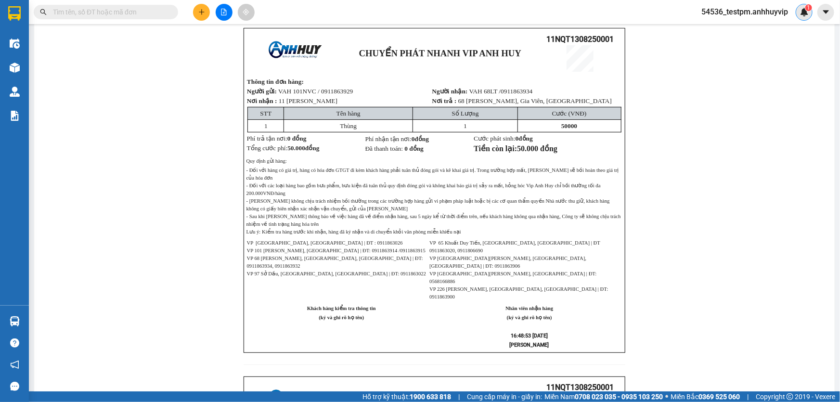
click at [800, 11] on img at bounding box center [804, 12] width 9 height 9
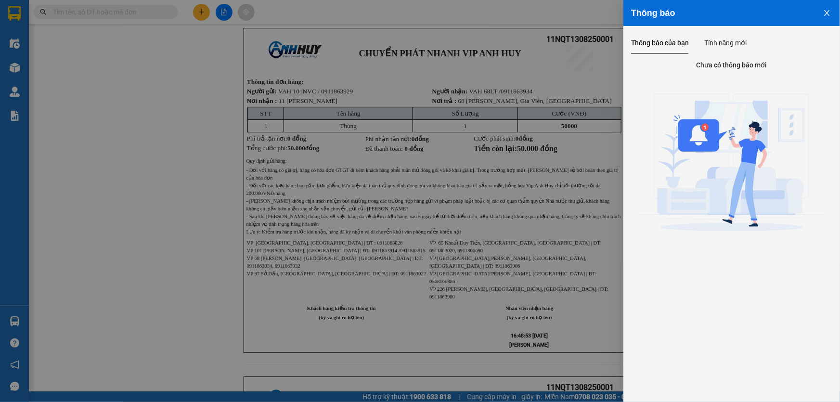
click at [823, 13] on icon "close" at bounding box center [827, 13] width 8 height 8
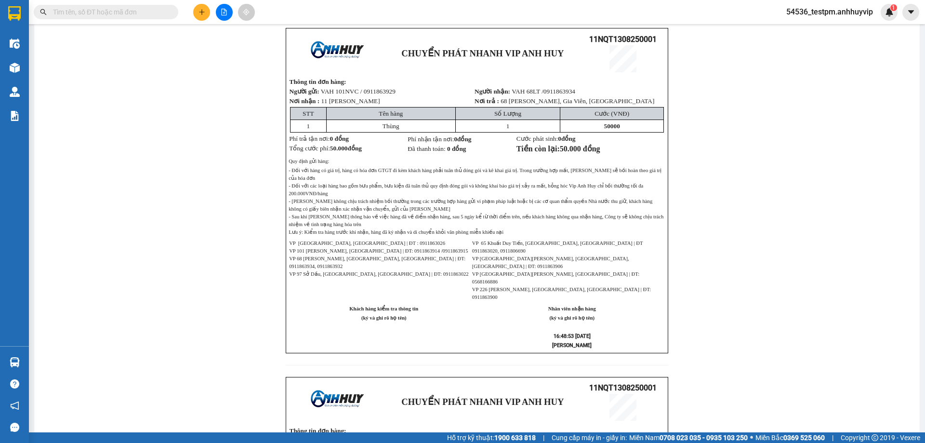
scroll to position [0, 0]
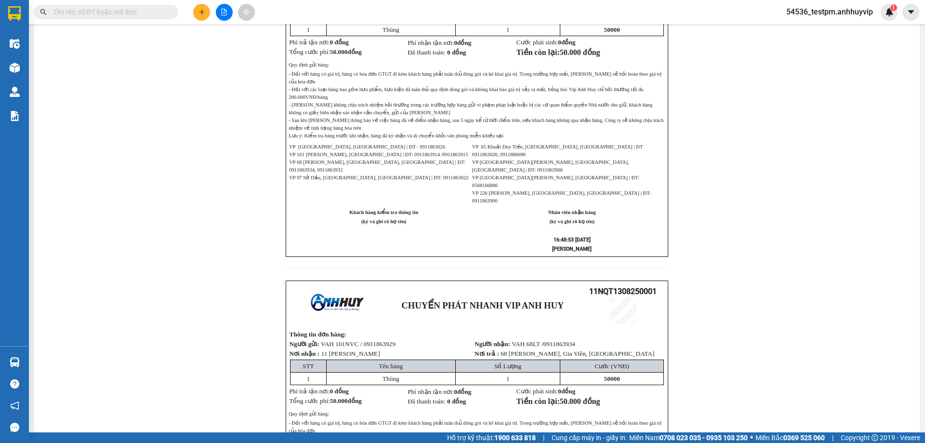
scroll to position [8, 0]
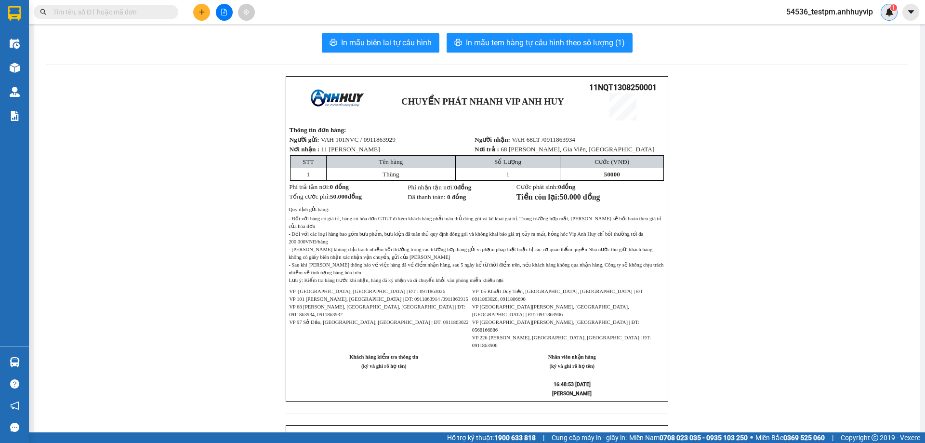
click at [895, 16] on div "1" at bounding box center [888, 12] width 17 height 17
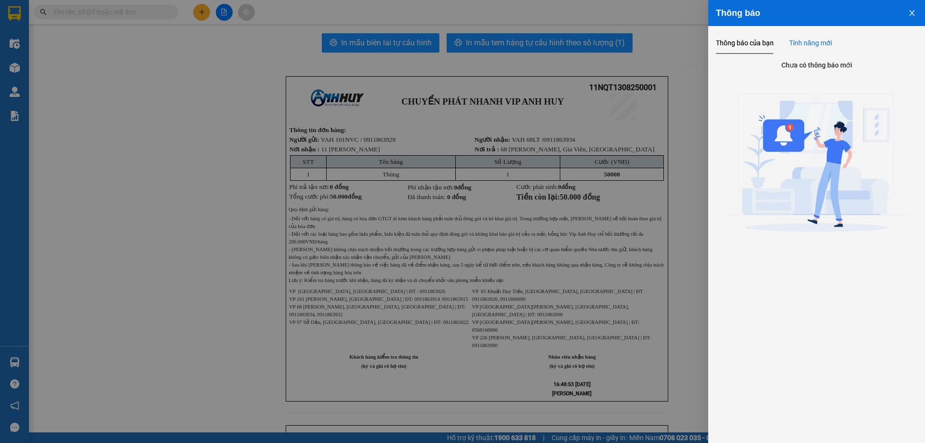
click at [805, 38] on div "Tính năng mới" at bounding box center [810, 43] width 43 height 22
drag, startPoint x: 805, startPoint y: 39, endPoint x: 890, endPoint y: 26, distance: 86.2
click at [806, 40] on div "Tính năng mới" at bounding box center [810, 43] width 43 height 11
click at [911, 17] on button "Close" at bounding box center [912, 12] width 26 height 25
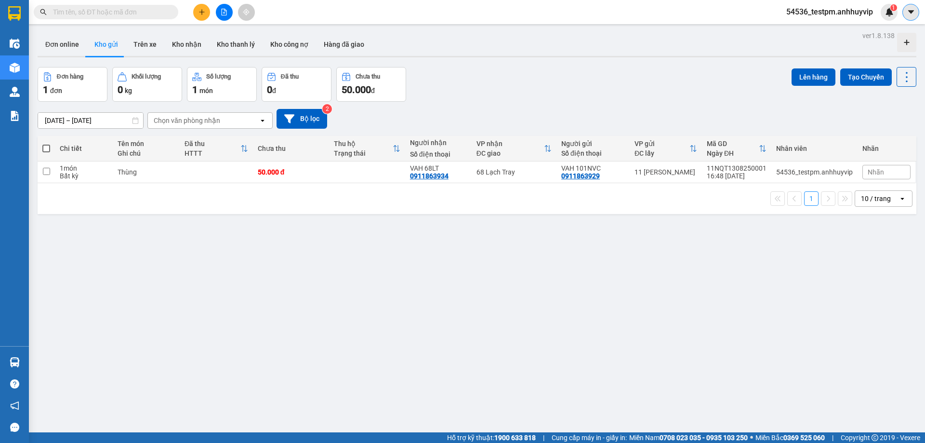
click at [908, 13] on icon "caret-down" at bounding box center [910, 12] width 9 height 9
drag, startPoint x: 803, startPoint y: 29, endPoint x: 846, endPoint y: 11, distance: 46.6
click at [804, 30] on div "ver 1.8.138 Đơn online Kho gửi Trên xe Kho nhận Kho thanh lý Kho công nợ Hàng đ…" at bounding box center [477, 250] width 886 height 443
click at [832, 8] on span "54536_testpm.anhhuyvip" at bounding box center [829, 12] width 102 height 12
click at [818, 26] on span "Đăng xuất" at bounding box center [833, 30] width 81 height 11
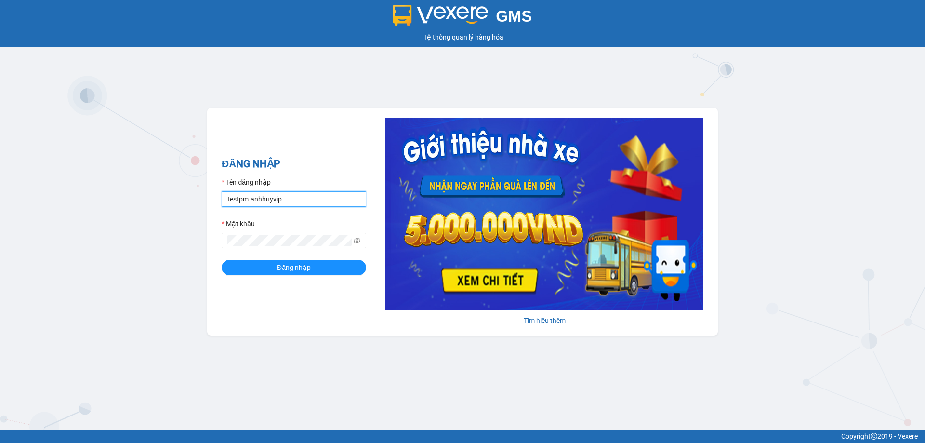
drag, startPoint x: 305, startPoint y: 203, endPoint x: 189, endPoint y: 206, distance: 116.1
click at [189, 206] on div "GMS Hệ thống quản lý hàng hóa ĐĂNG NHẬP Tên đăng nhập testpm.anhhuyvip Mật khẩu…" at bounding box center [462, 214] width 925 height 429
paste input "ltphuong"
type input "ltphuong.anhhuyvip"
click at [192, 240] on div "GMS Hệ thống quản lý hàng hóa ĐĂNG NHẬP Tên đăng nhập ltphuong.anhhuyvip Mật kh…" at bounding box center [462, 214] width 925 height 429
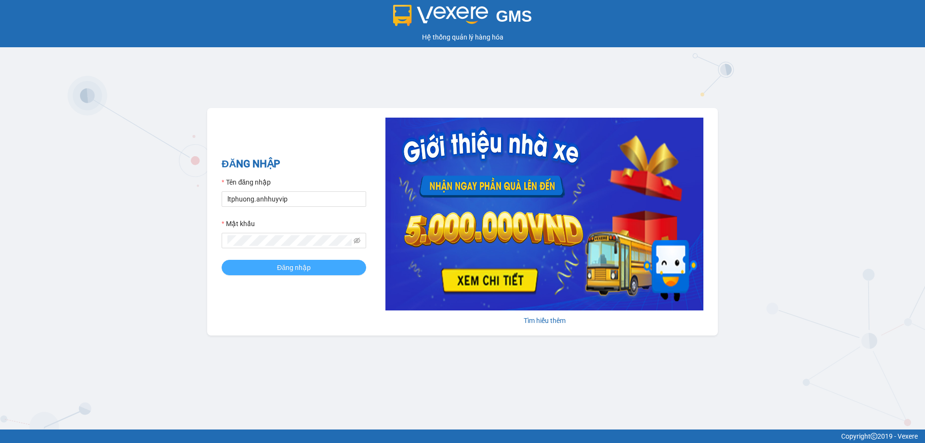
click at [266, 273] on button "Đăng nhập" at bounding box center [294, 267] width 144 height 15
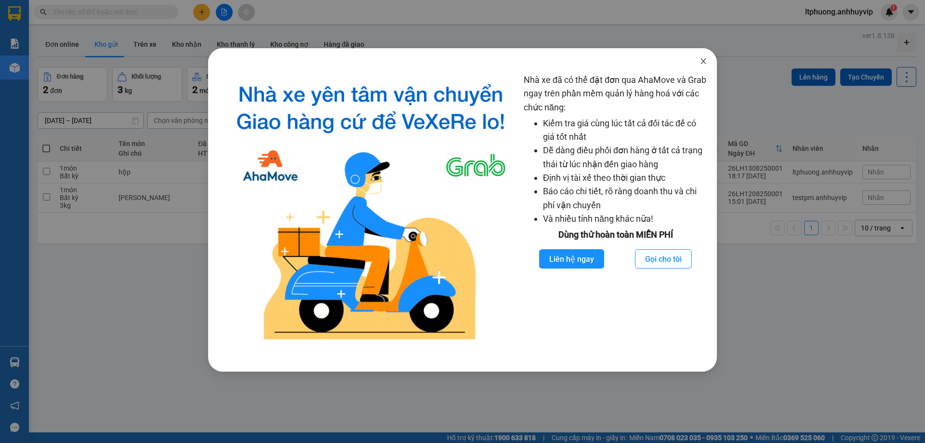
click at [704, 58] on icon "close" at bounding box center [703, 61] width 8 height 8
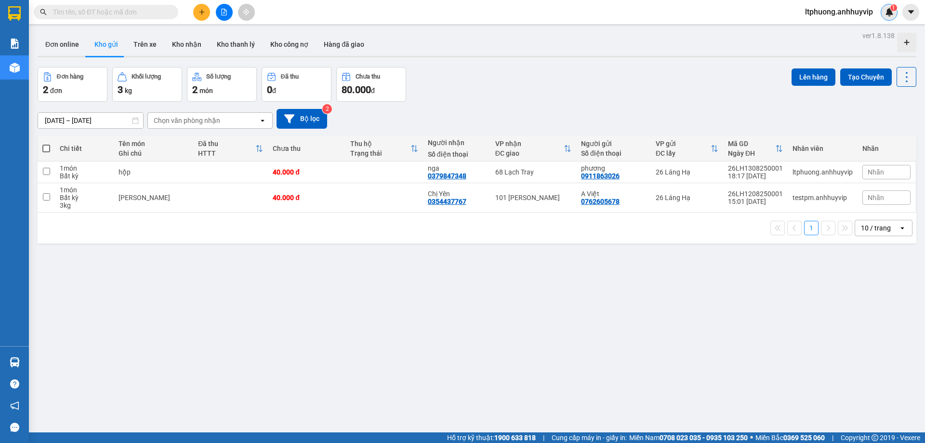
click at [892, 14] on img at bounding box center [889, 12] width 9 height 9
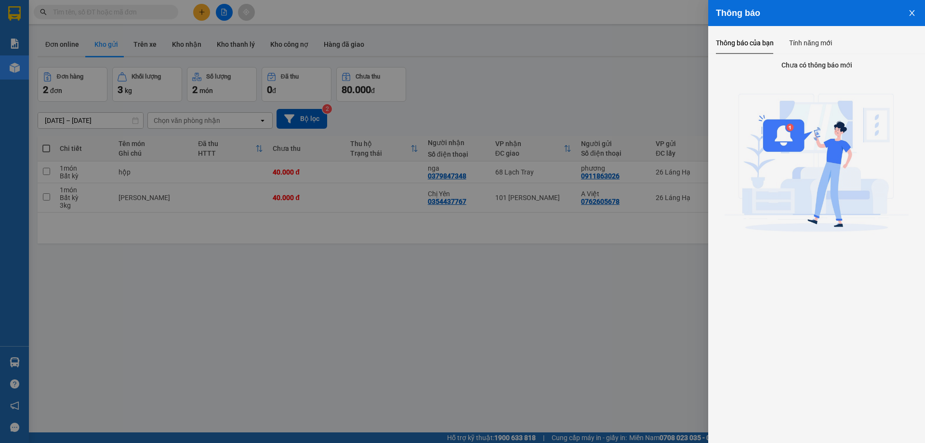
click at [912, 16] on icon "close" at bounding box center [912, 13] width 8 height 8
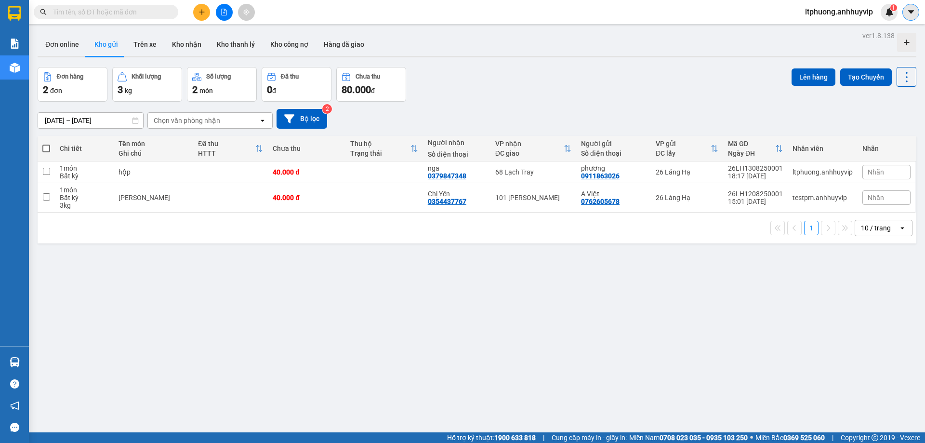
click at [912, 10] on icon "caret-down" at bounding box center [910, 12] width 9 height 9
click at [852, 10] on span "ltphuong.anhhuyvip" at bounding box center [838, 12] width 83 height 12
click at [819, 10] on span "ltphuong.anhhuyvip" at bounding box center [838, 12] width 83 height 12
click at [819, 26] on main "ver 1.8.138 Đơn online Kho gửi Trên xe Kho nhận Kho thanh lý Kho công nợ Hàng đ…" at bounding box center [462, 216] width 925 height 432
click at [825, 12] on span "ltphuong.anhhuyvip" at bounding box center [838, 12] width 83 height 12
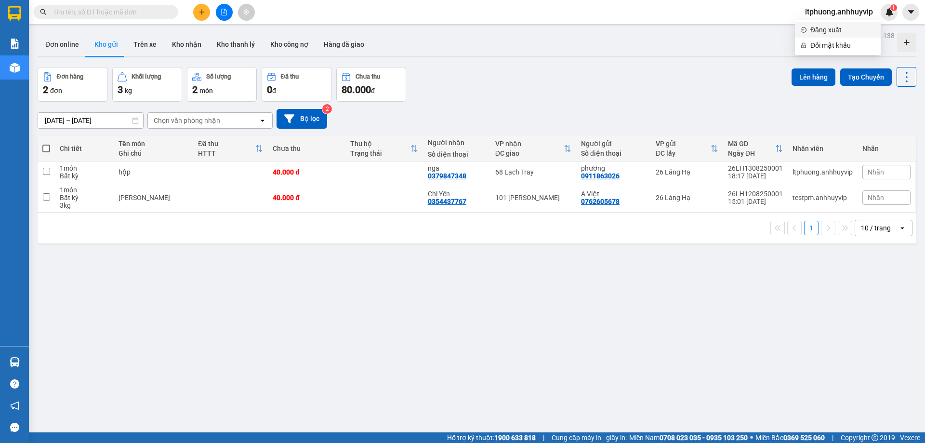
click at [819, 30] on span "Đăng xuất" at bounding box center [842, 30] width 65 height 11
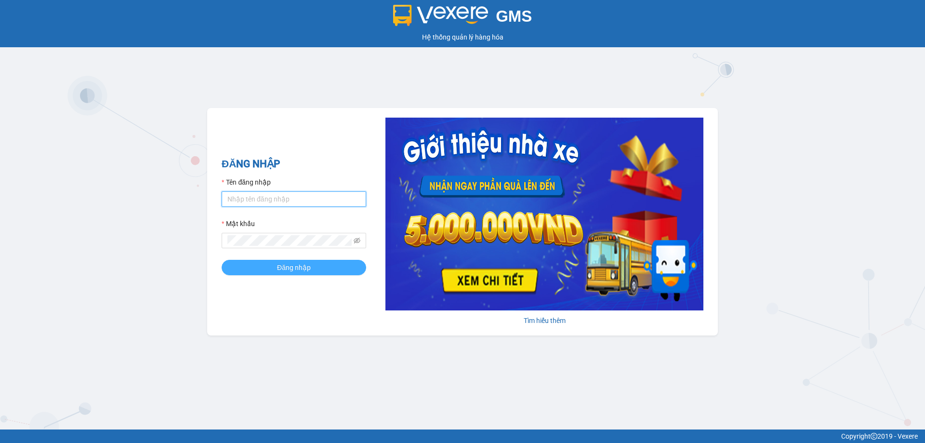
type input "testpm.anhhuyvip"
click at [312, 268] on button "Đăng nhập" at bounding box center [294, 267] width 144 height 15
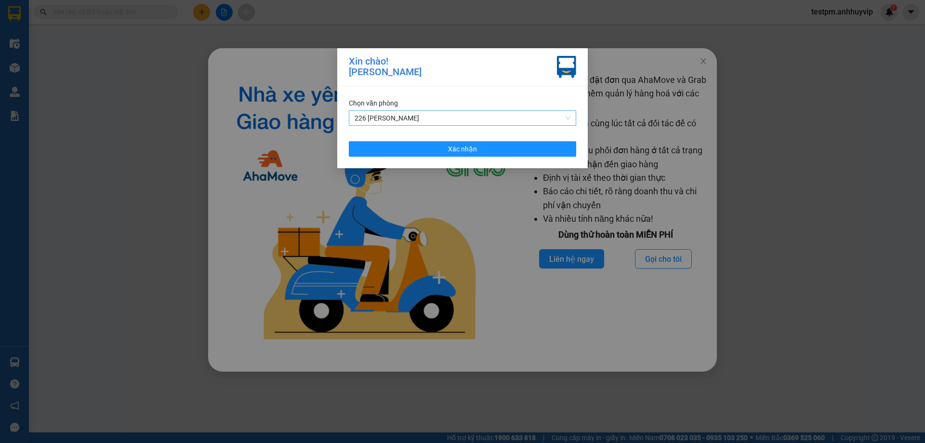
click at [440, 123] on span "226 [PERSON_NAME]" at bounding box center [462, 118] width 216 height 14
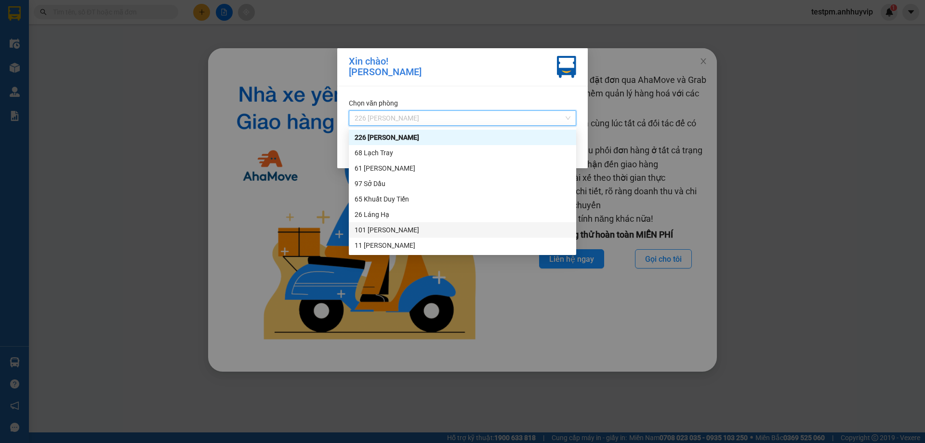
click at [383, 240] on div "11 [PERSON_NAME]" at bounding box center [462, 245] width 216 height 11
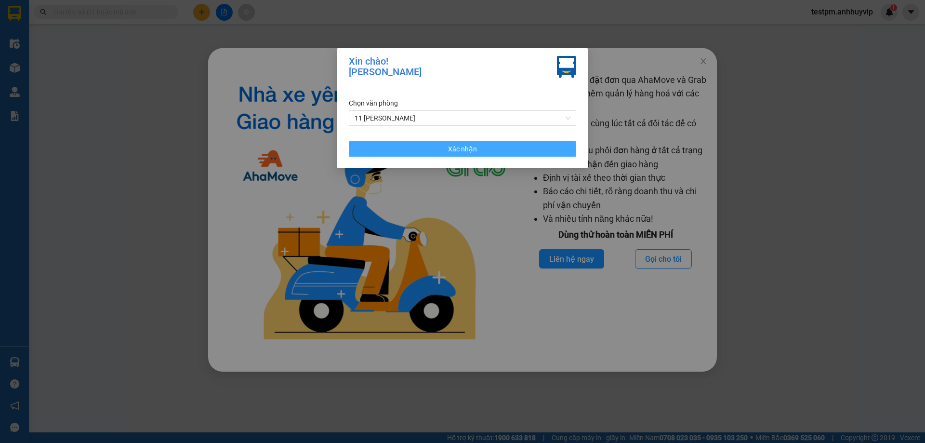
click at [468, 151] on span "Xác nhận" at bounding box center [462, 148] width 29 height 11
drag, startPoint x: 468, startPoint y: 151, endPoint x: 475, endPoint y: 150, distance: 7.7
click at [470, 151] on span "Xác nhận" at bounding box center [462, 148] width 29 height 11
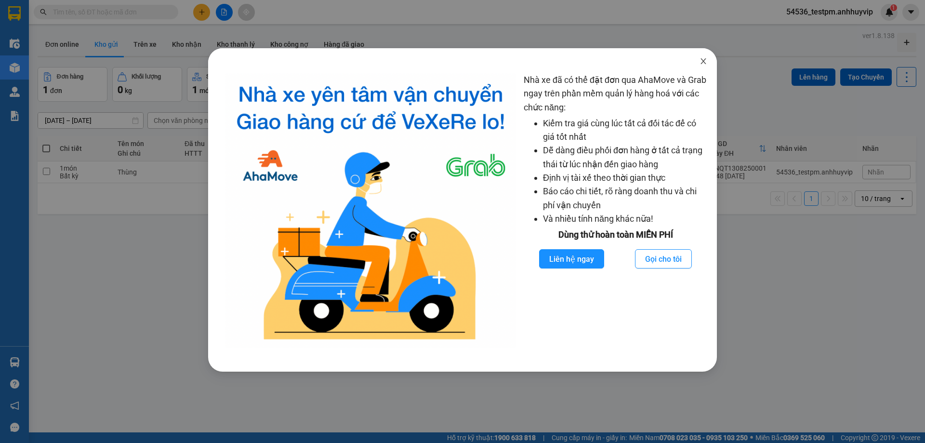
click at [706, 58] on icon "close" at bounding box center [703, 61] width 8 height 8
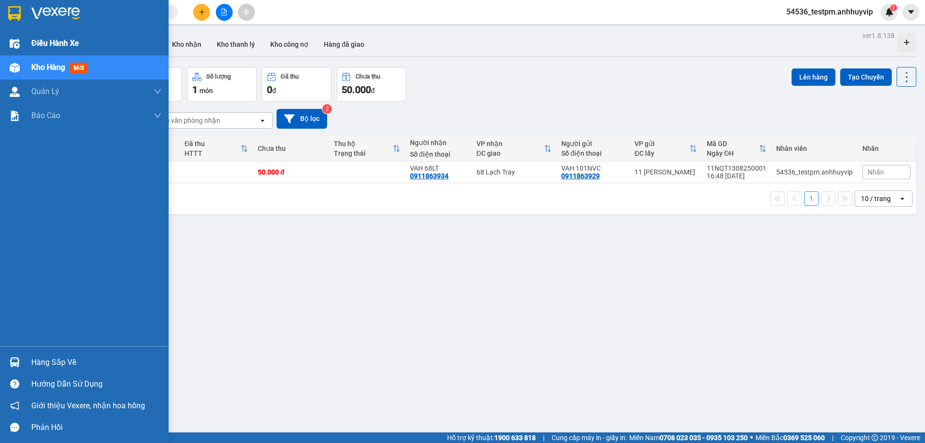
click at [19, 44] on img at bounding box center [15, 44] width 10 height 10
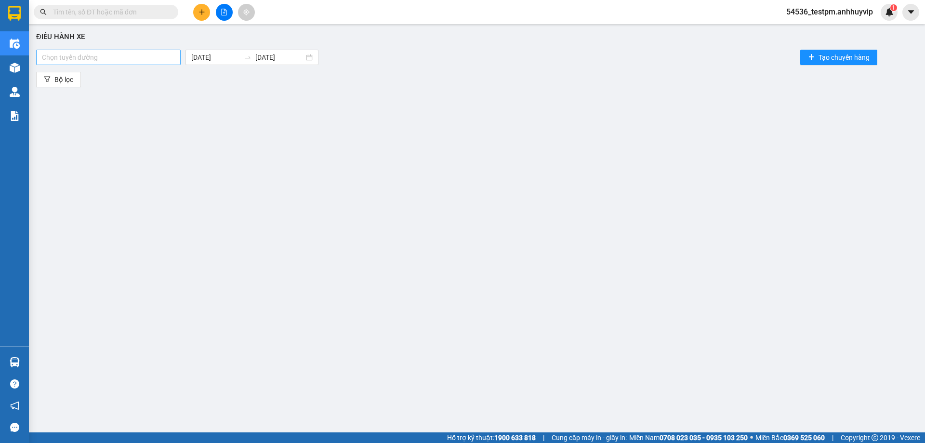
click at [82, 59] on div at bounding box center [109, 58] width 140 height 12
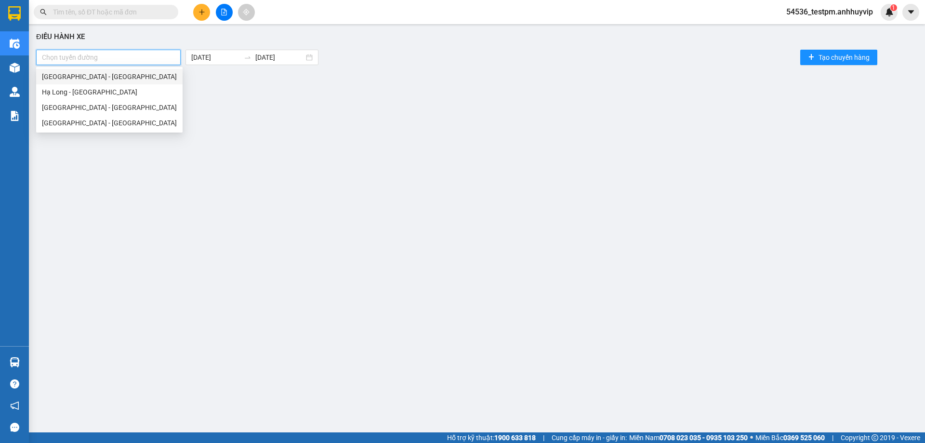
click at [83, 81] on div "[GEOGRAPHIC_DATA] - [GEOGRAPHIC_DATA]" at bounding box center [109, 76] width 135 height 11
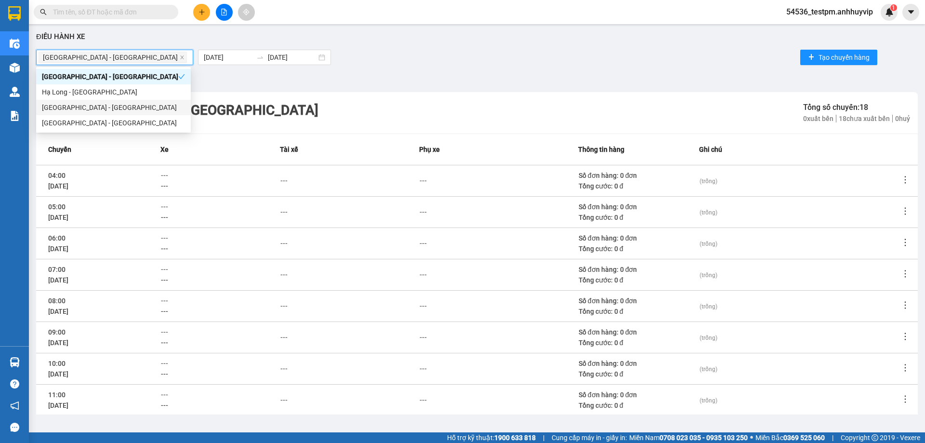
click at [900, 177] on icon "more" at bounding box center [905, 180] width 10 height 10
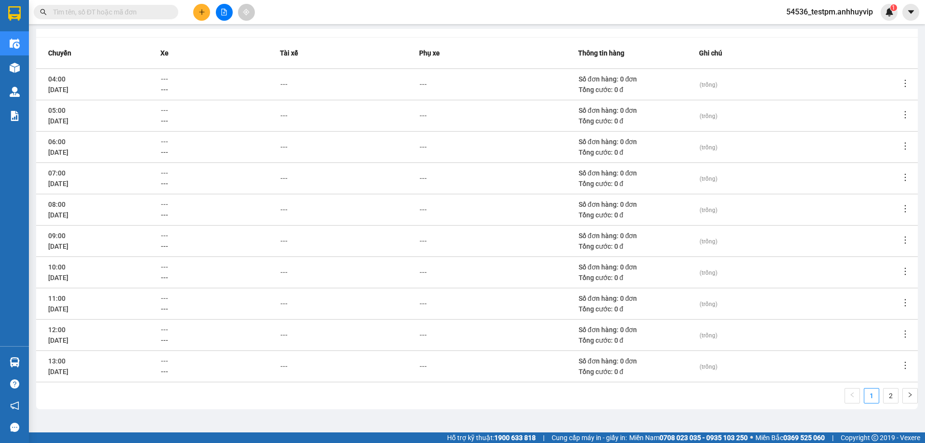
scroll to position [103, 0]
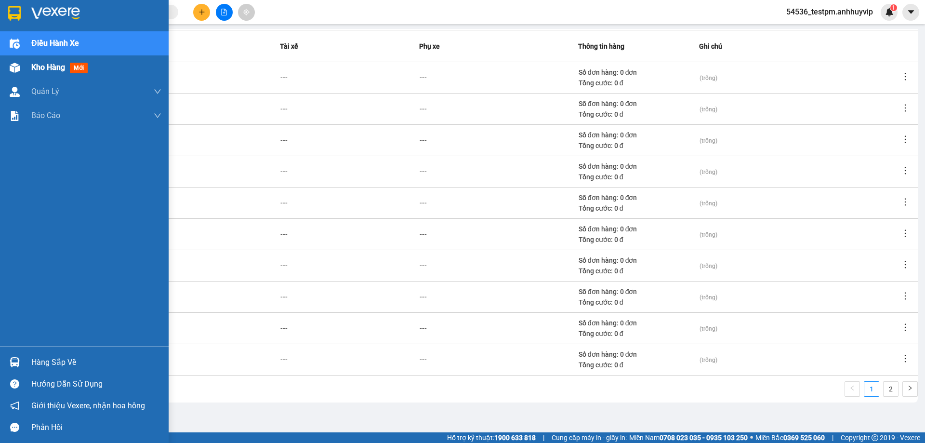
click at [59, 69] on span "Kho hàng" at bounding box center [48, 67] width 34 height 9
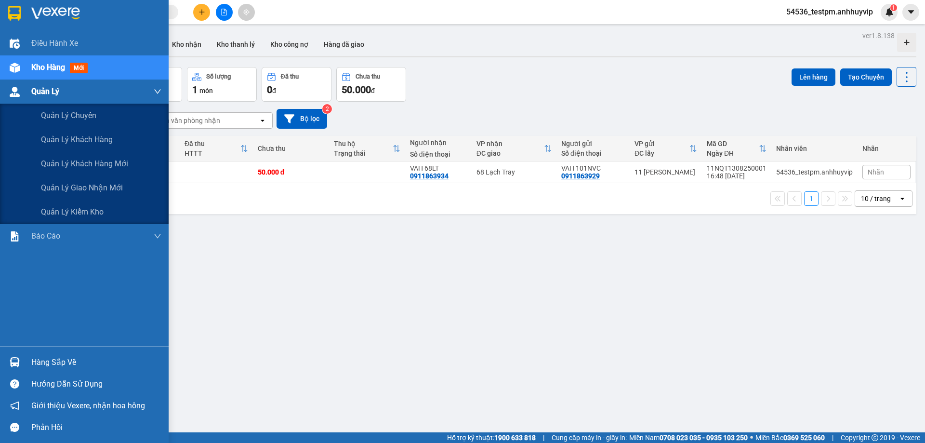
click at [59, 87] on span "Quản Lý" at bounding box center [45, 91] width 28 height 12
click at [99, 141] on span "Quản lý khách hàng" at bounding box center [77, 139] width 72 height 12
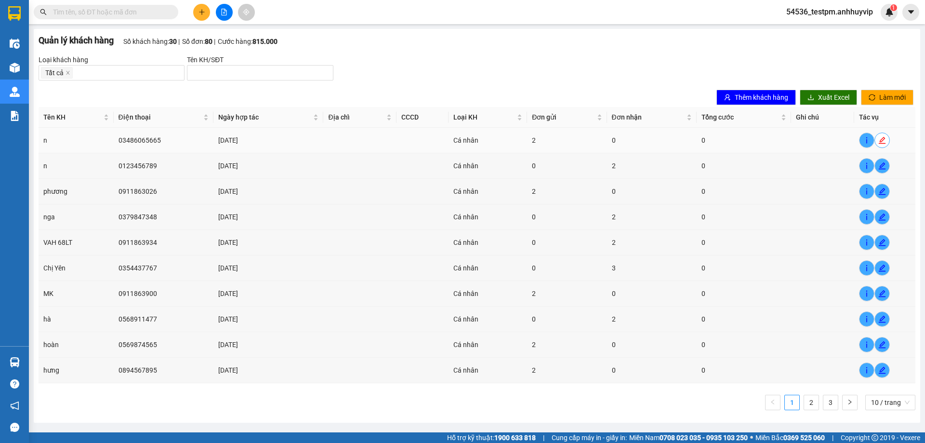
click at [880, 140] on icon "edit" at bounding box center [881, 140] width 7 height 7
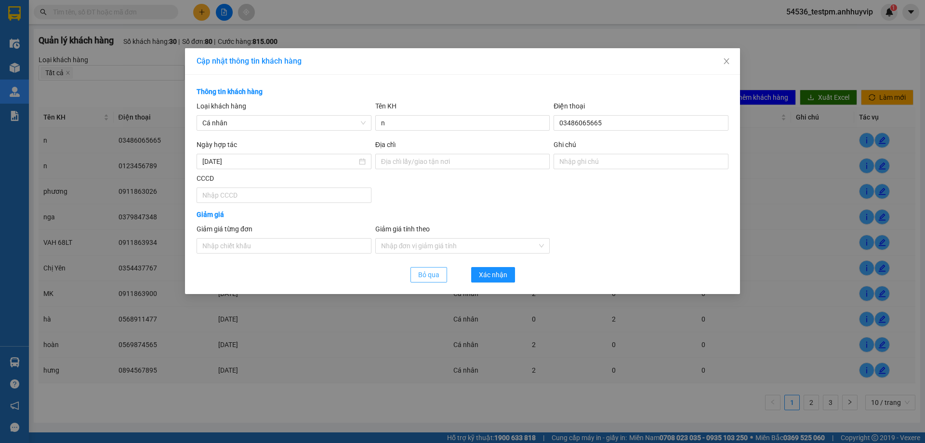
click at [434, 274] on span "Bỏ qua" at bounding box center [428, 274] width 21 height 11
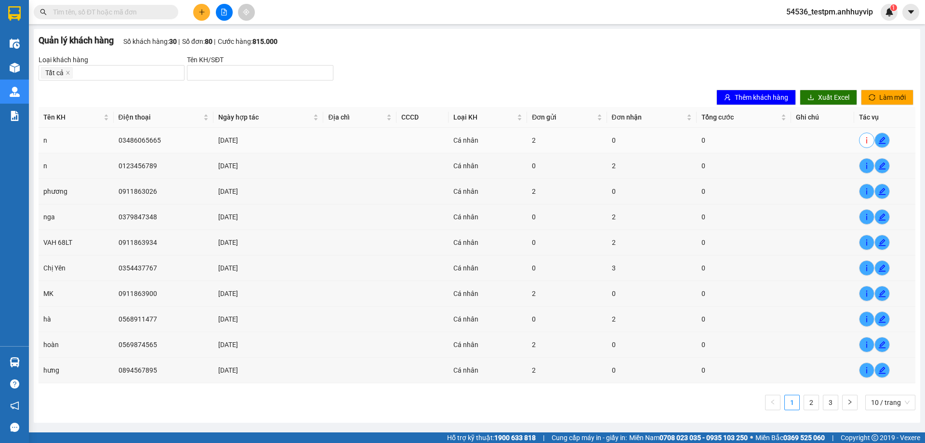
click at [871, 143] on span "info" at bounding box center [866, 140] width 14 height 8
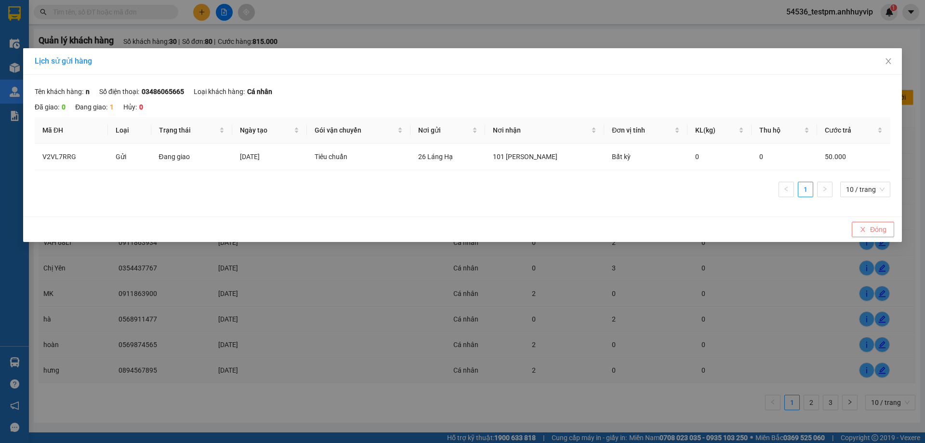
click at [879, 233] on span "Đóng" at bounding box center [878, 229] width 16 height 11
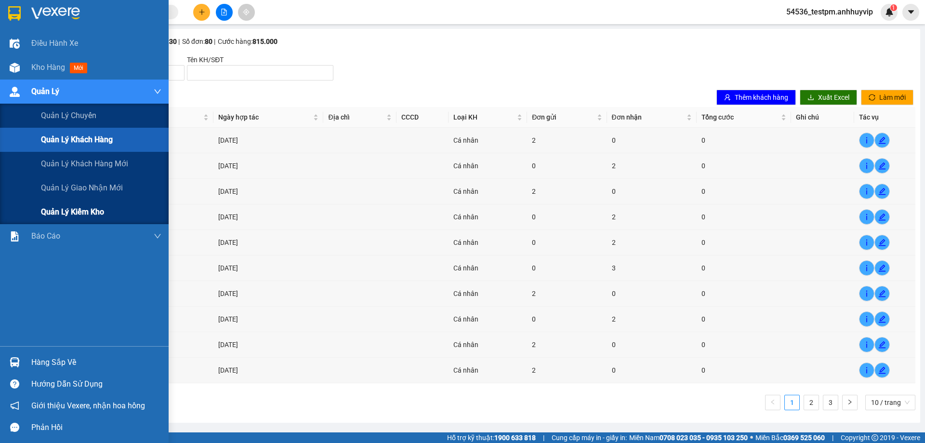
click at [85, 211] on span "Quản lý kiểm kho" at bounding box center [72, 212] width 63 height 12
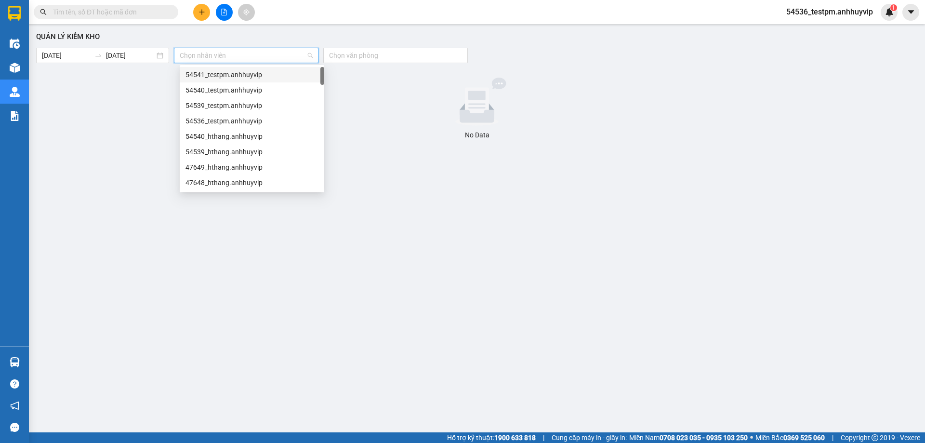
click at [254, 51] on input "search" at bounding box center [243, 55] width 126 height 14
drag, startPoint x: 235, startPoint y: 82, endPoint x: 327, endPoint y: 64, distance: 94.2
click at [235, 82] on div "54541_testpm.anhhuyvip 54540_testpm.anhhuyvip 54539_testpm.anhhuyvip 54536_test…" at bounding box center [252, 144] width 144 height 154
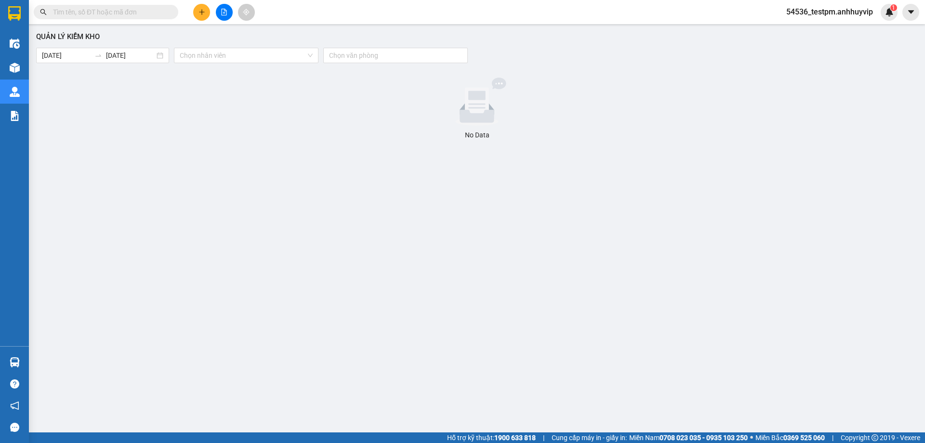
click at [431, 47] on div "Quản lý kiểm kho [DATE] [DATE] Chọn nhân viên Chọn văn phòng No Data" at bounding box center [477, 221] width 886 height 385
click at [425, 55] on div at bounding box center [391, 56] width 130 height 12
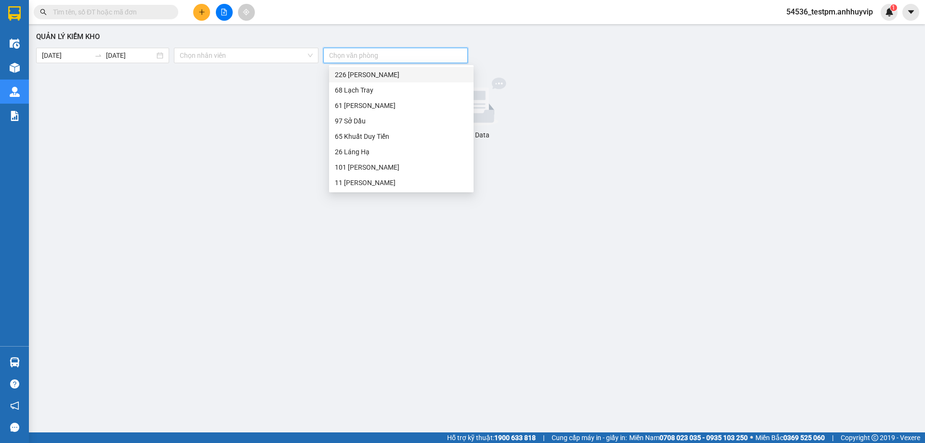
click at [386, 80] on div "226 [PERSON_NAME]" at bounding box center [401, 74] width 144 height 15
click at [193, 101] on div at bounding box center [476, 102] width 873 height 48
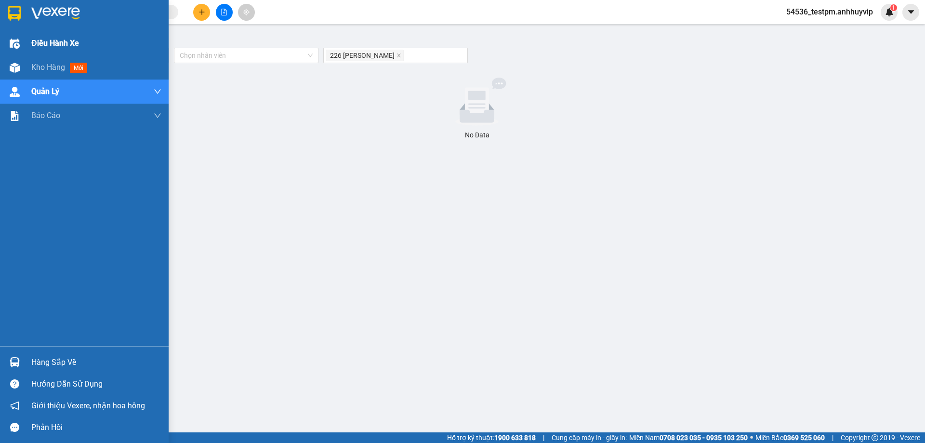
click at [46, 40] on span "Điều hành xe" at bounding box center [55, 43] width 48 height 12
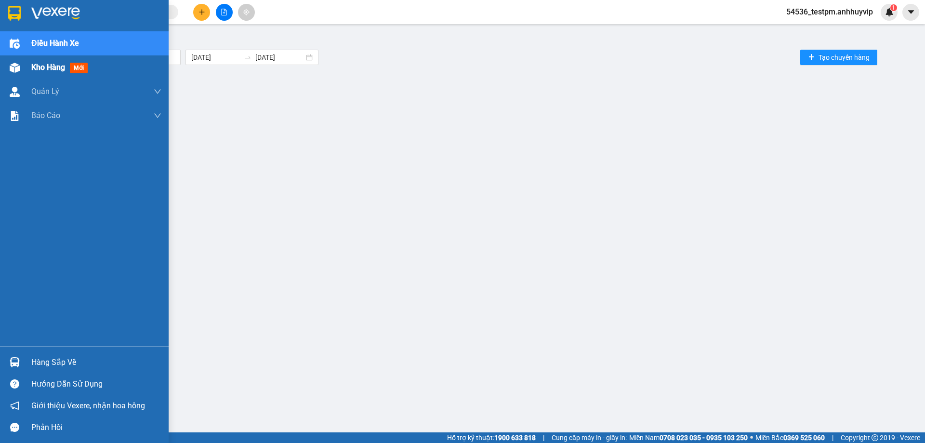
click at [66, 69] on div "Kho hàng mới" at bounding box center [61, 67] width 60 height 12
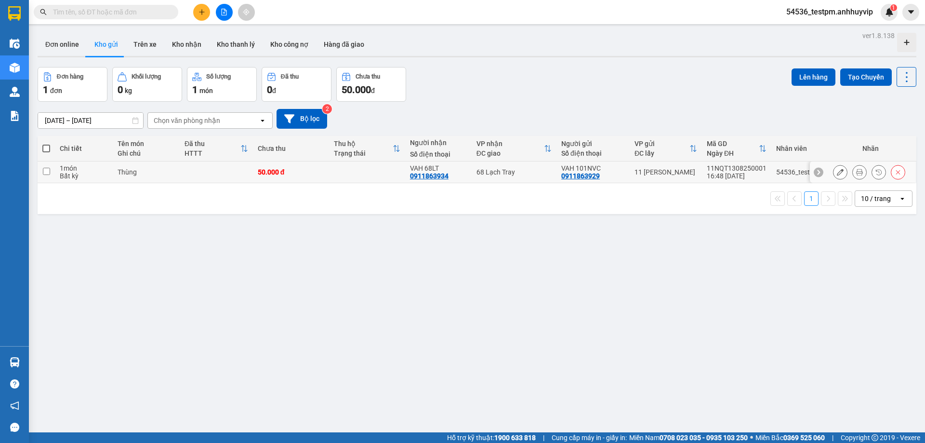
click at [856, 174] on button at bounding box center [858, 172] width 13 height 17
click at [312, 122] on button "Bộ lọc" at bounding box center [301, 119] width 51 height 20
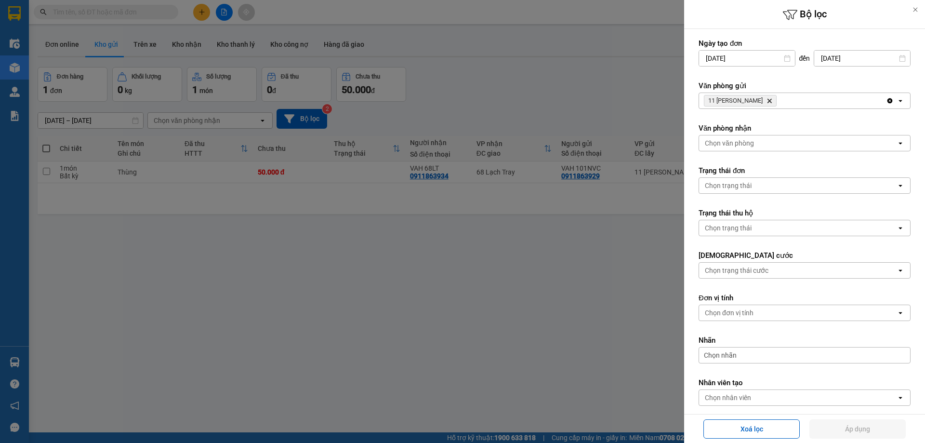
click at [770, 100] on icon "11 Nguyễn Quốc Trị, close by backspace" at bounding box center [769, 101] width 4 height 4
click at [740, 137] on div "Chọn văn phòng" at bounding box center [797, 142] width 197 height 15
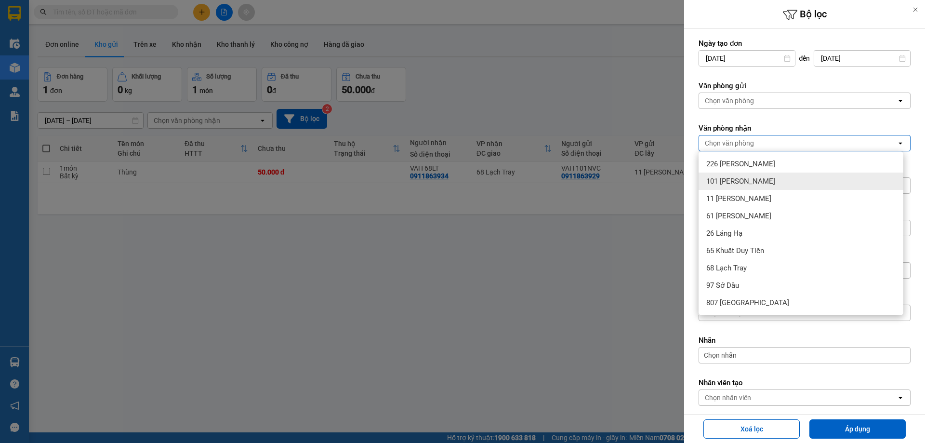
click at [733, 188] on div "101 [PERSON_NAME]" at bounding box center [800, 180] width 205 height 17
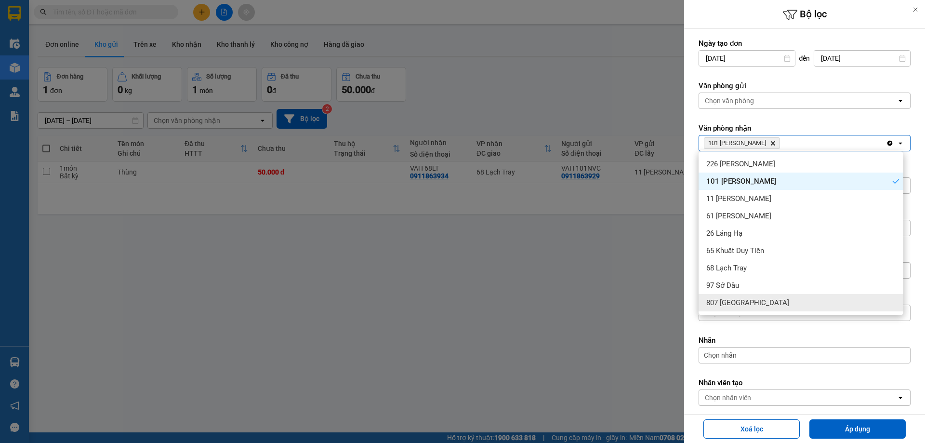
click at [769, 330] on form "Ngày tạo đơn [DATE] Press the down arrow key to interact with the calendar and …" at bounding box center [804, 244] width 212 height 410
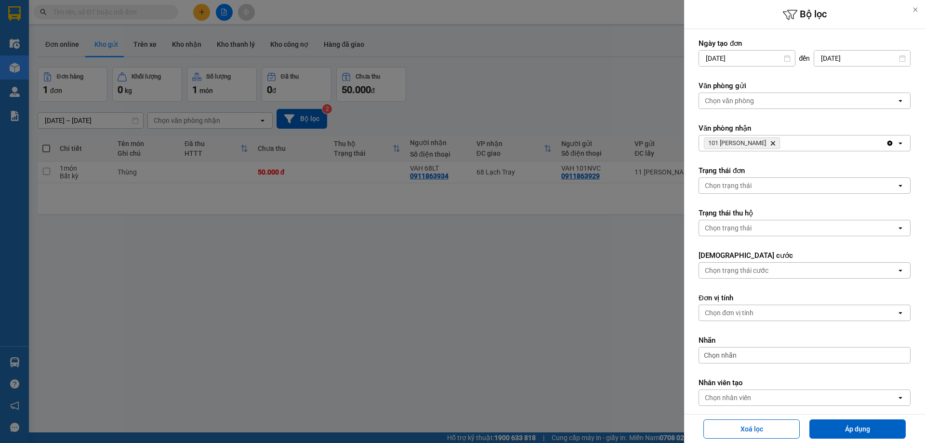
click at [341, 279] on div at bounding box center [462, 221] width 925 height 443
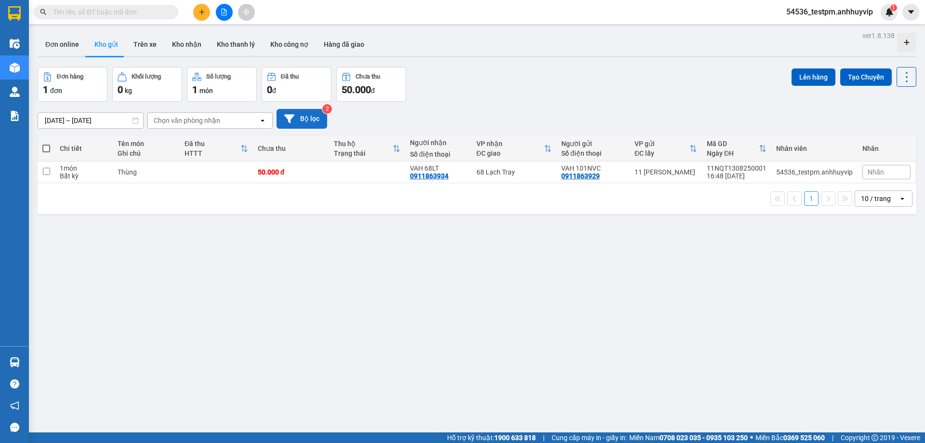
click at [311, 116] on button "Bộ lọc" at bounding box center [301, 119] width 51 height 20
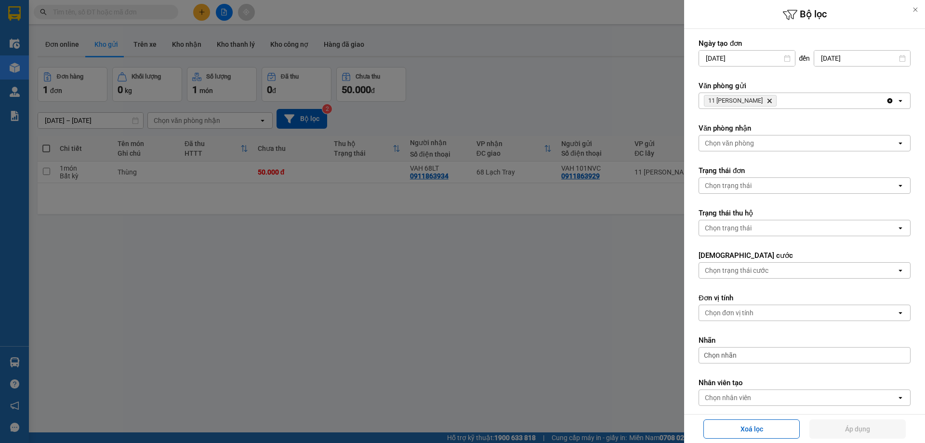
drag, startPoint x: 769, startPoint y: 101, endPoint x: 754, endPoint y: 132, distance: 34.9
click at [769, 101] on icon "11 Nguyễn Quốc Trị, close by backspace" at bounding box center [769, 101] width 4 height 4
click at [749, 140] on div "Chọn văn phòng" at bounding box center [728, 143] width 49 height 10
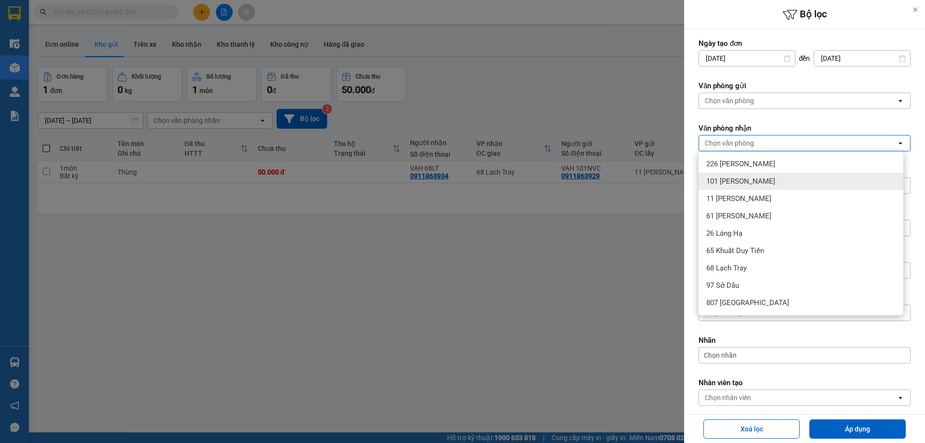
click at [738, 182] on span "101 [PERSON_NAME]" at bounding box center [740, 181] width 69 height 10
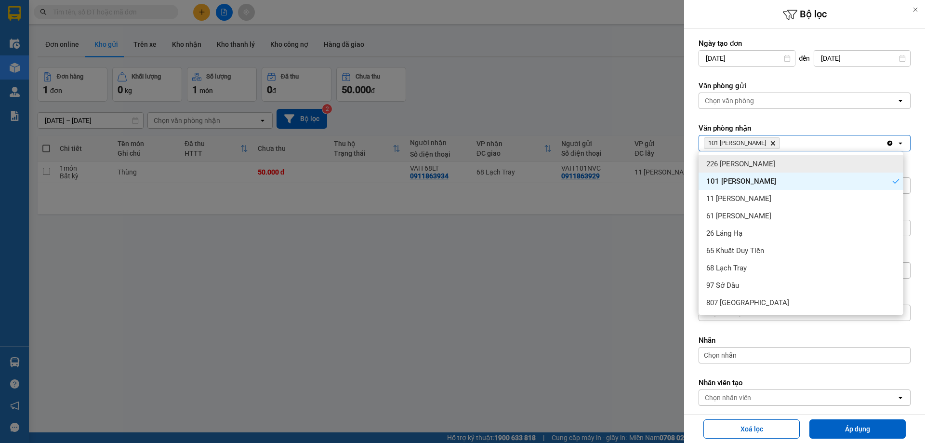
click at [798, 125] on label "Văn phòng nhận" at bounding box center [804, 128] width 212 height 10
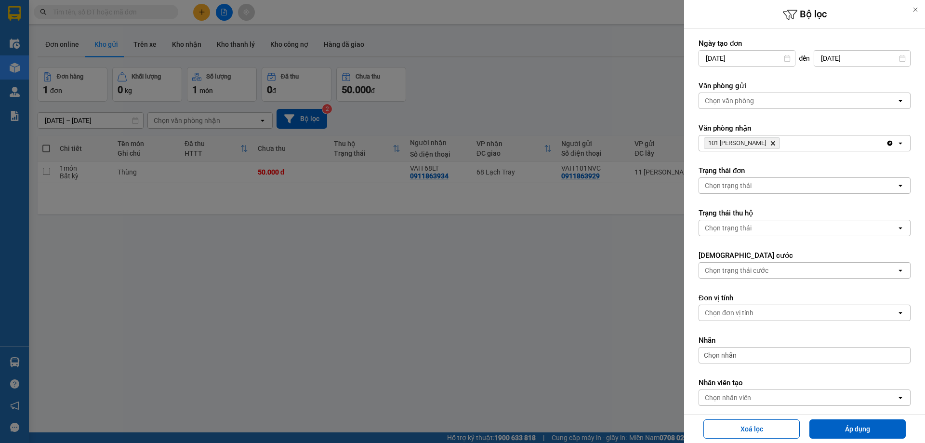
click at [790, 186] on div "Chọn trạng thái" at bounding box center [797, 185] width 197 height 15
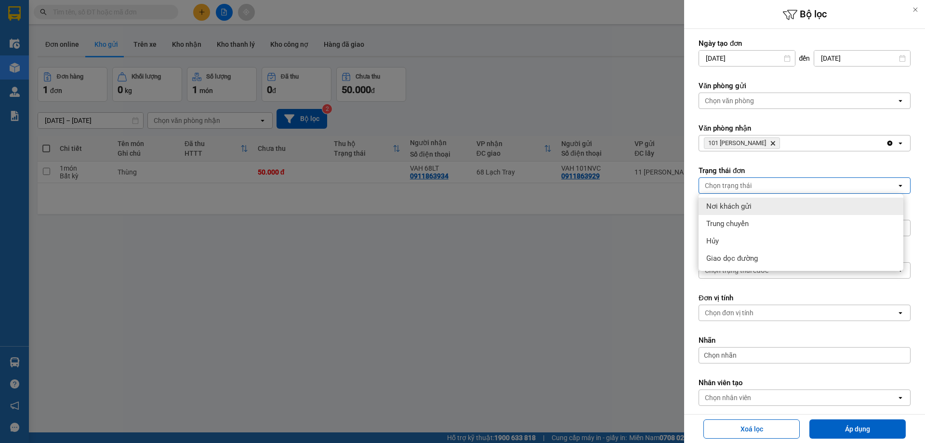
click at [762, 203] on div "Nơi khách gửi" at bounding box center [800, 205] width 205 height 17
click at [774, 160] on form "Ngày tạo đơn [DATE] Press the down arrow key to interact with the calendar and …" at bounding box center [804, 244] width 212 height 410
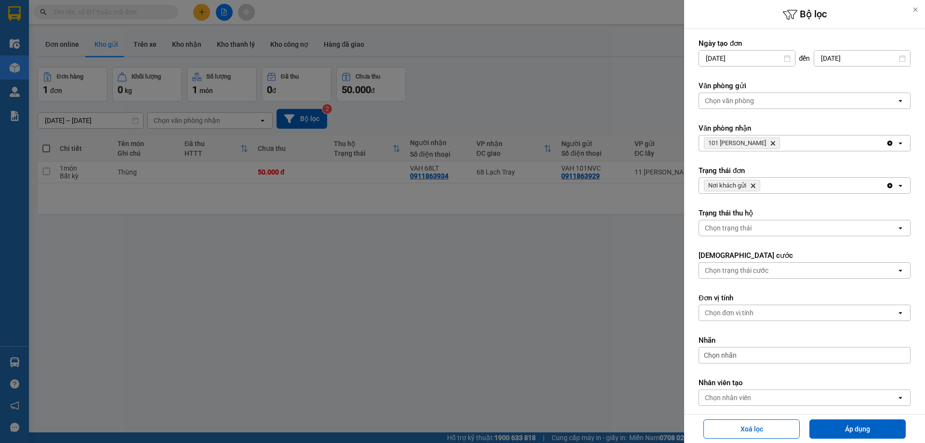
scroll to position [45, 0]
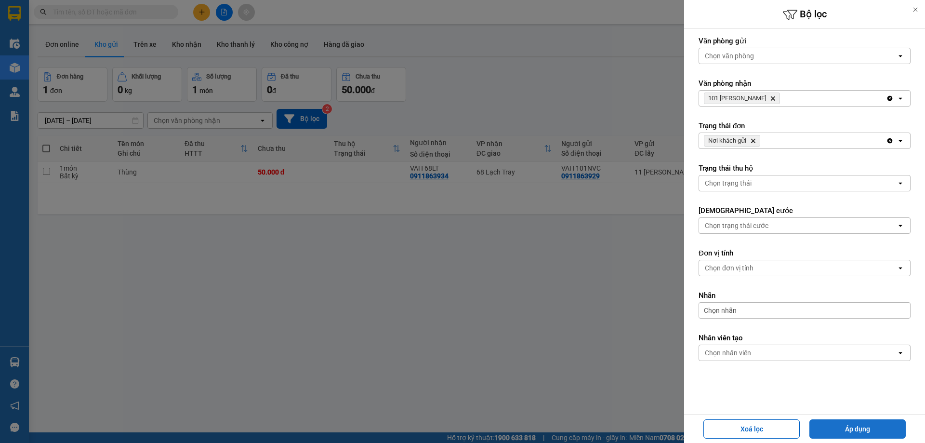
click at [846, 431] on button "Áp dụng" at bounding box center [857, 428] width 96 height 19
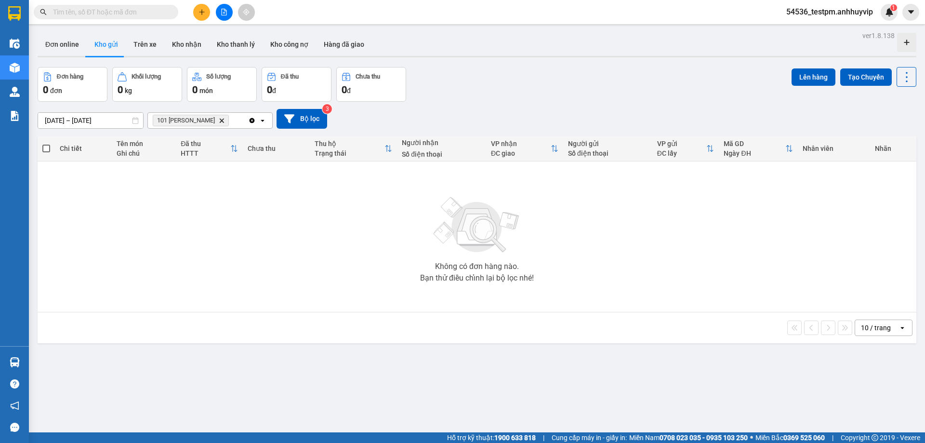
click at [249, 123] on icon "Clear all" at bounding box center [252, 121] width 8 height 8
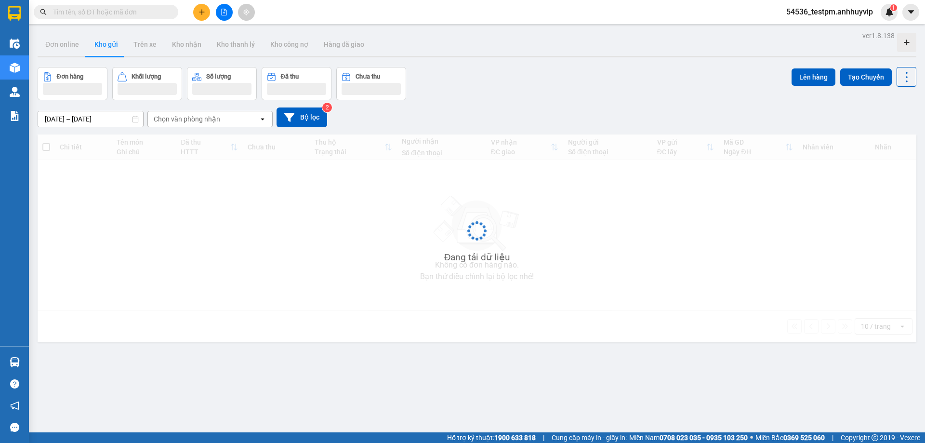
click at [547, 112] on div "[DATE] – [DATE] Press the down arrow key to interact with the calendar and sele…" at bounding box center [477, 117] width 878 height 20
